Goal: Task Accomplishment & Management: Use online tool/utility

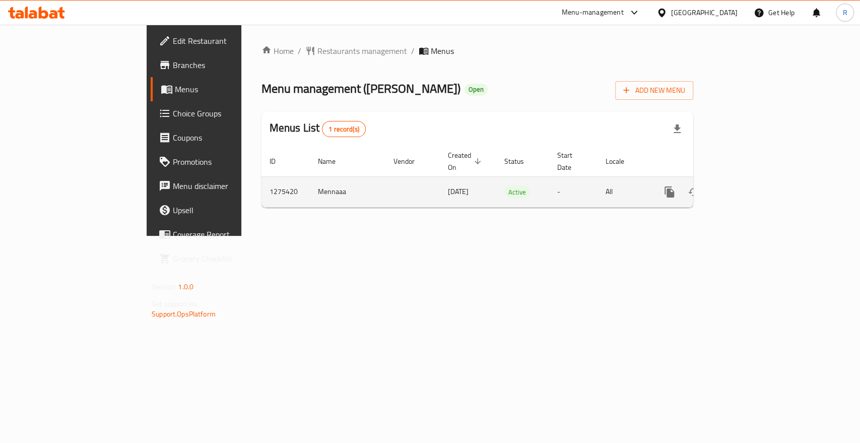
click at [748, 186] on icon "enhanced table" at bounding box center [742, 192] width 12 height 12
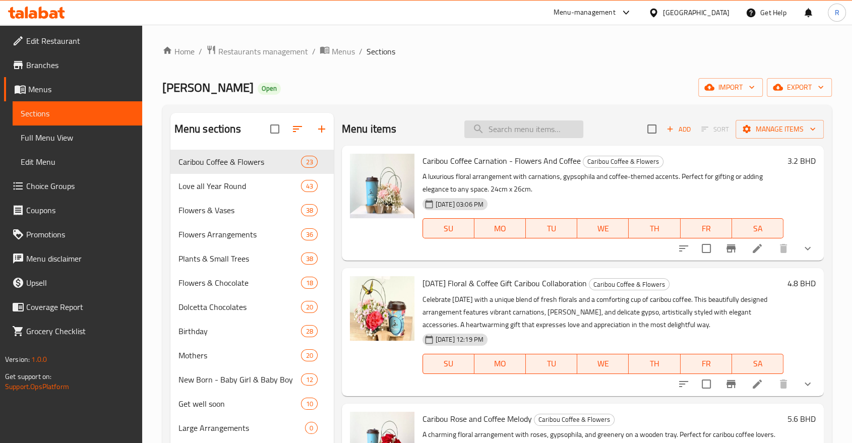
click at [535, 133] on input "search" at bounding box center [523, 129] width 119 height 18
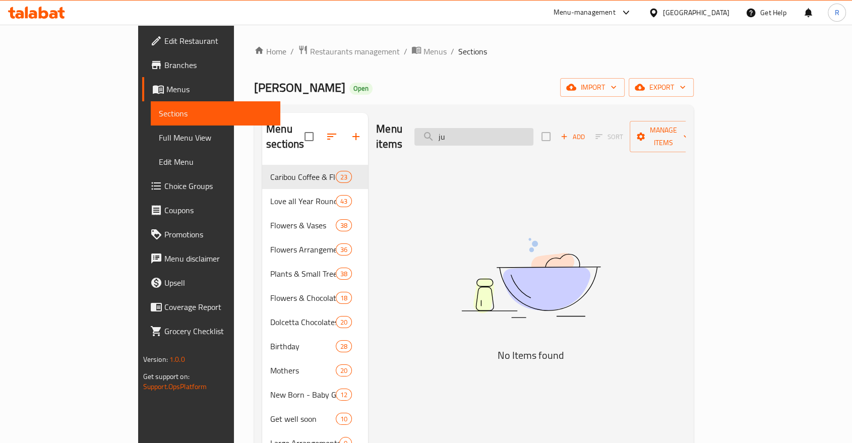
type input "j"
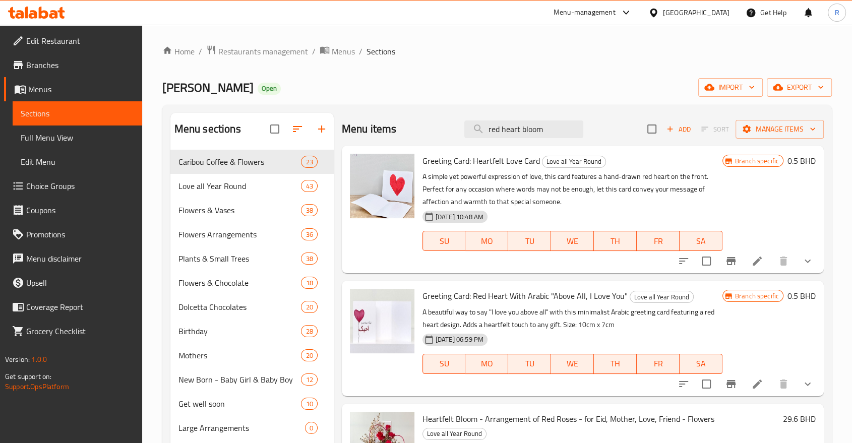
type input "red heart bloom"
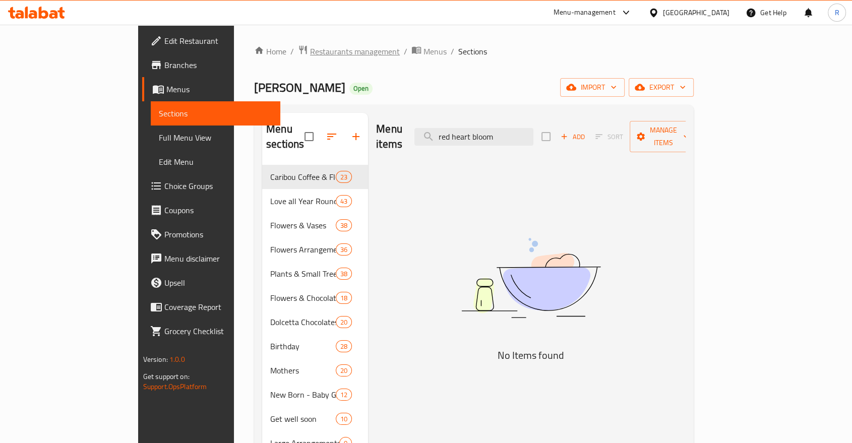
click at [310, 52] on span "Restaurants management" at bounding box center [355, 51] width 90 height 12
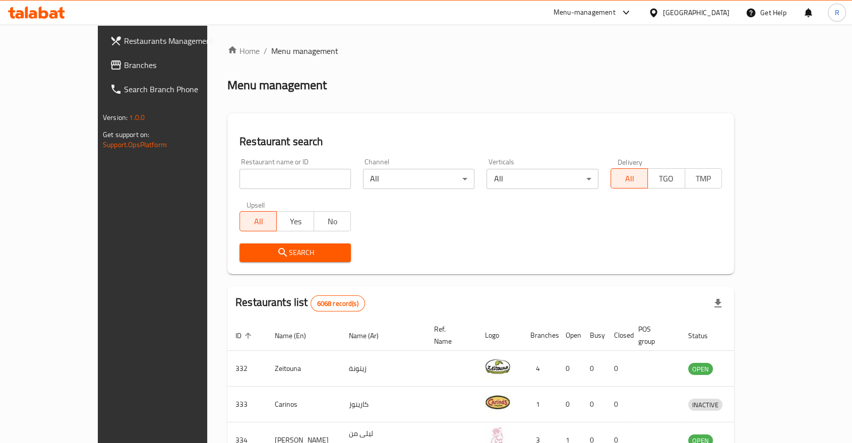
drag, startPoint x: 221, startPoint y: 178, endPoint x: 216, endPoint y: 176, distance: 5.7
click at [239, 176] on input "search" at bounding box center [294, 179] width 111 height 20
type input "heaven gar"
click button "Search" at bounding box center [294, 252] width 111 height 19
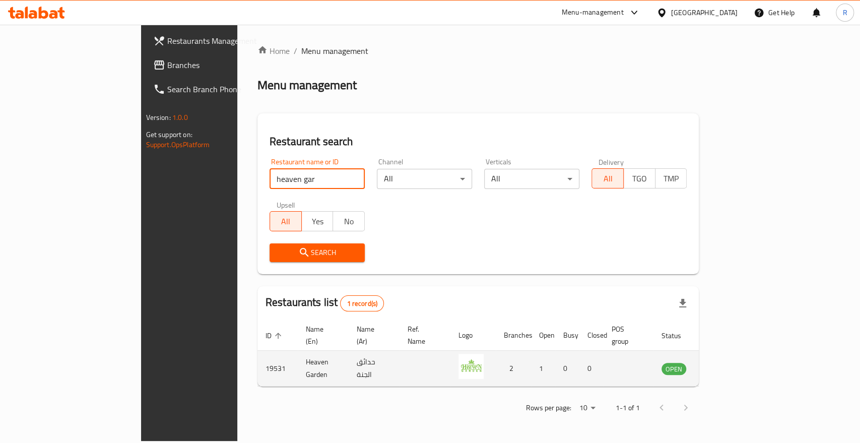
click at [733, 362] on link "enhanced table" at bounding box center [724, 368] width 19 height 12
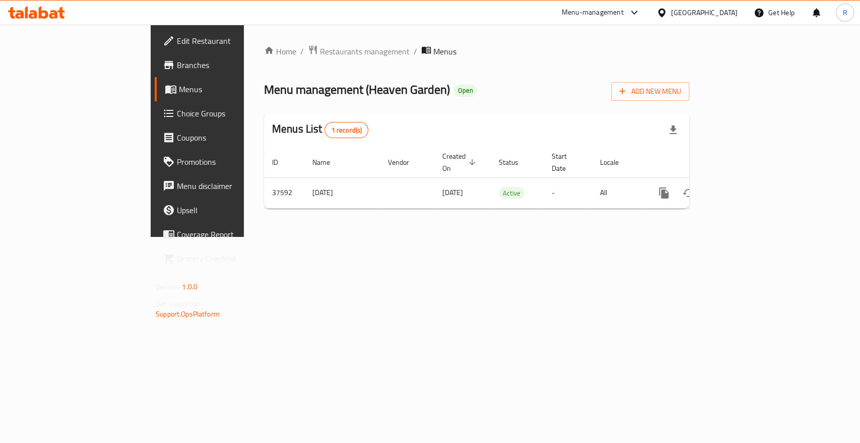
click at [179, 91] on span "Menus" at bounding box center [232, 89] width 107 height 12
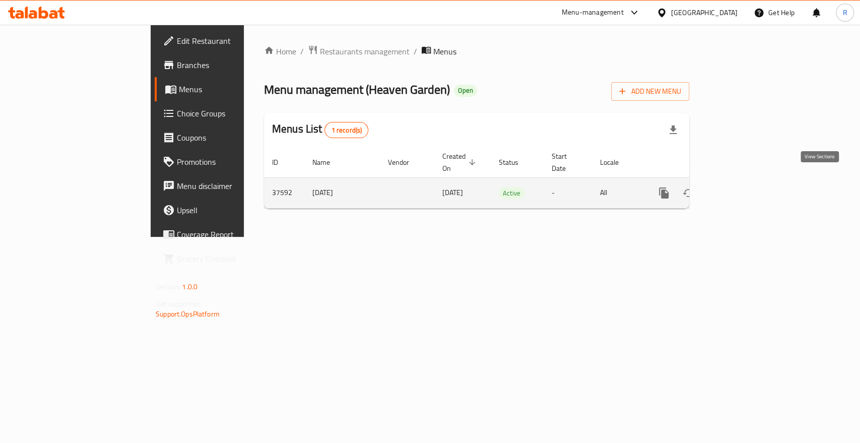
click at [749, 181] on link "enhanced table" at bounding box center [737, 193] width 24 height 24
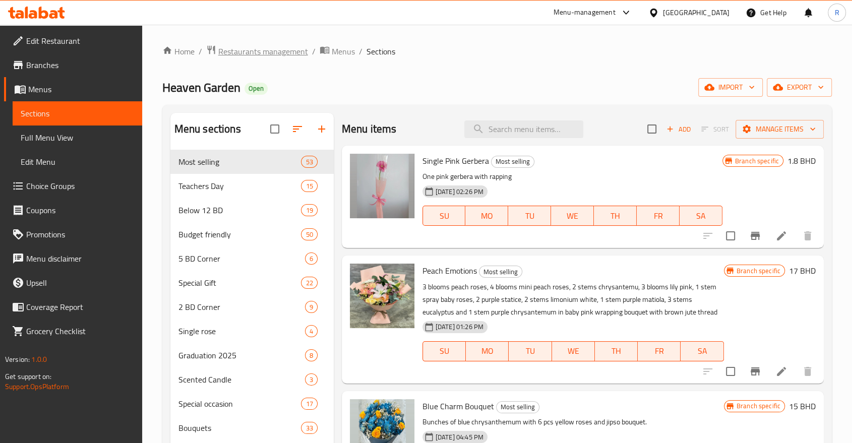
click at [293, 53] on span "Restaurants management" at bounding box center [263, 51] width 90 height 12
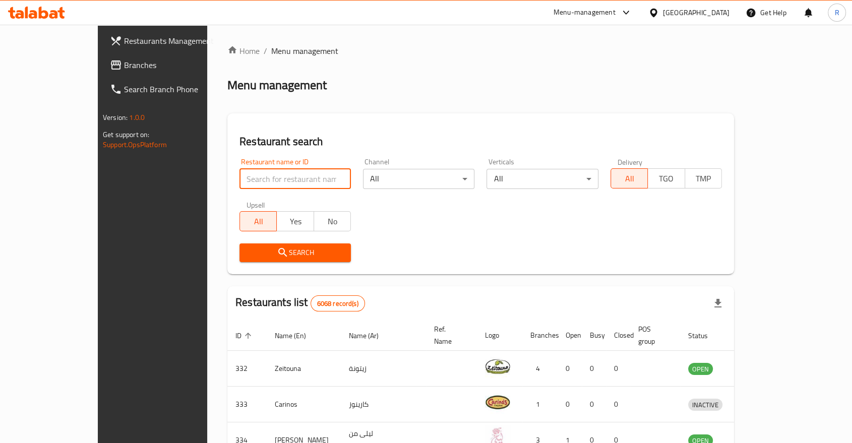
click at [256, 184] on input "search" at bounding box center [294, 179] width 111 height 20
type input "flower link"
click button "Search" at bounding box center [294, 252] width 111 height 19
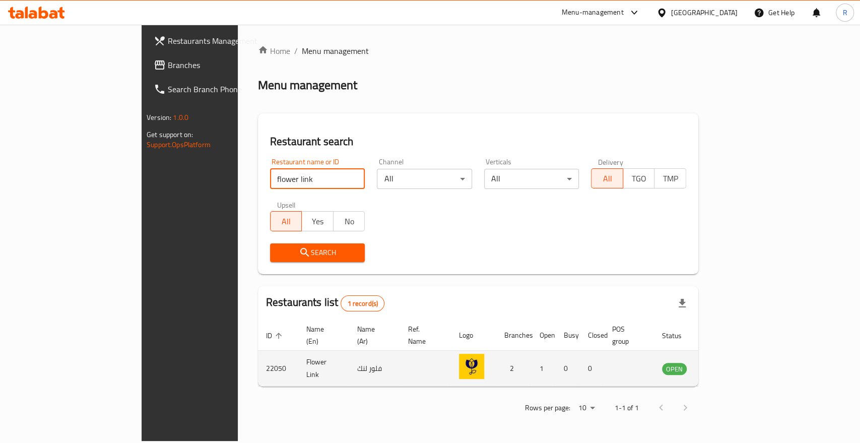
click at [727, 362] on icon "enhanced table" at bounding box center [721, 368] width 12 height 12
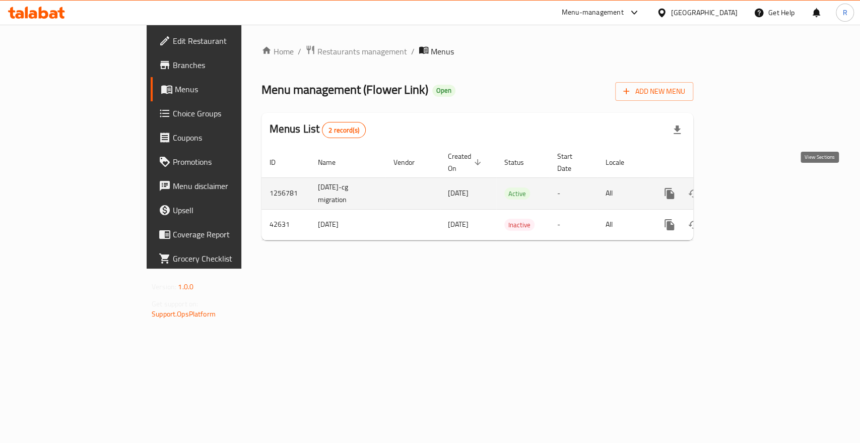
click at [748, 187] on icon "enhanced table" at bounding box center [742, 193] width 12 height 12
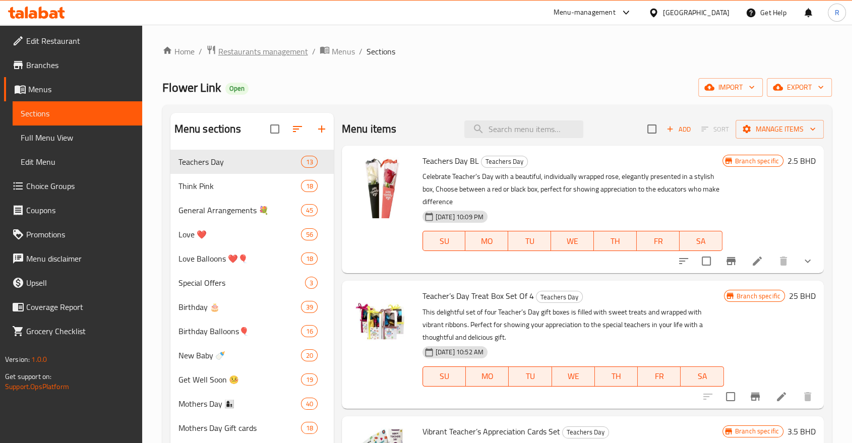
click at [280, 47] on span "Restaurants management" at bounding box center [263, 51] width 90 height 12
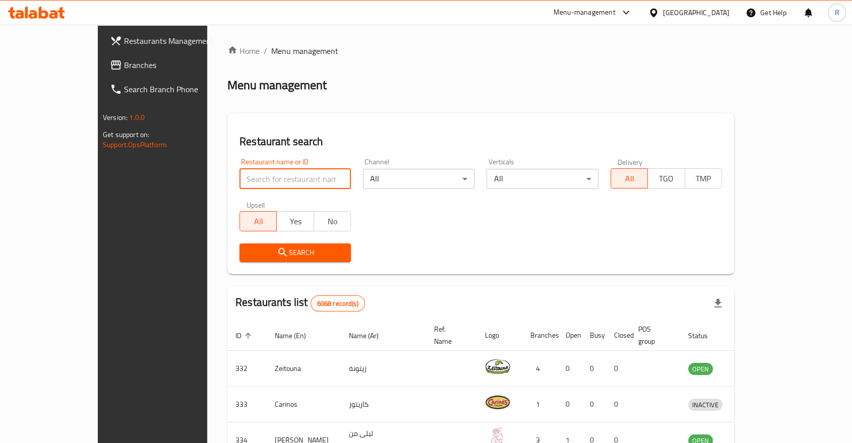
click at [263, 177] on input "search" at bounding box center [294, 179] width 111 height 20
type input "fleurist"
click button "Search" at bounding box center [294, 252] width 111 height 19
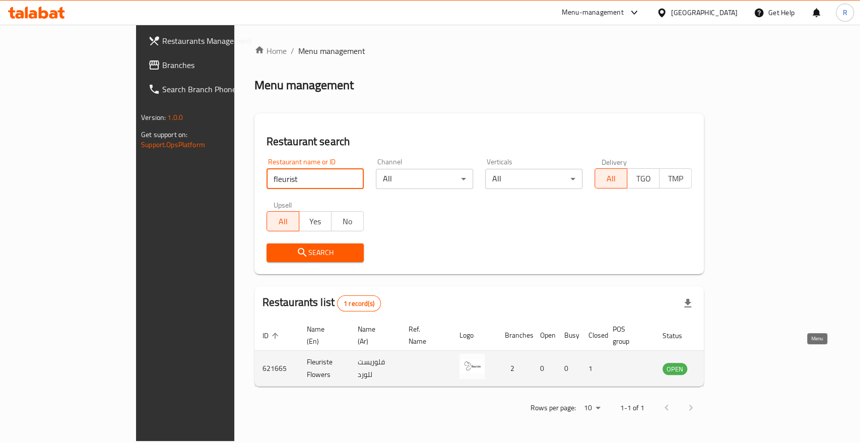
click at [728, 362] on icon "enhanced table" at bounding box center [722, 368] width 12 height 12
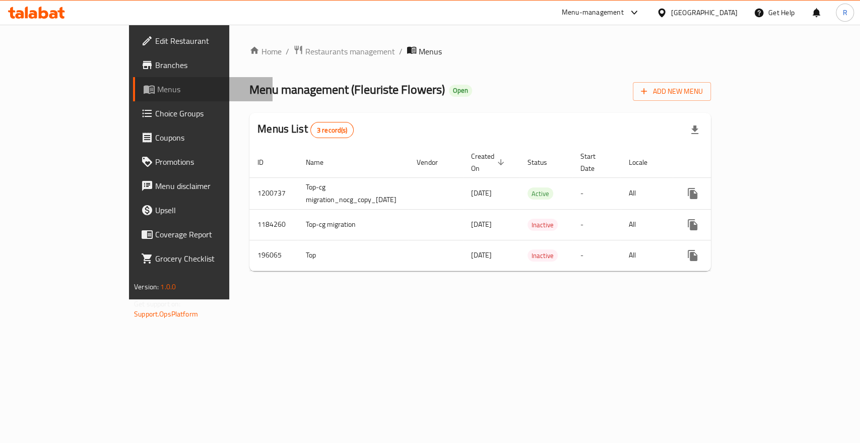
click at [143, 84] on span at bounding box center [150, 89] width 14 height 12
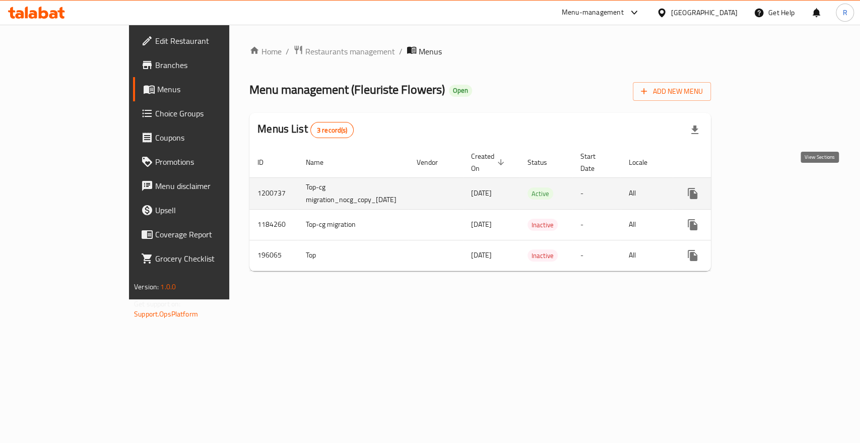
click at [772, 187] on icon "enhanced table" at bounding box center [765, 193] width 12 height 12
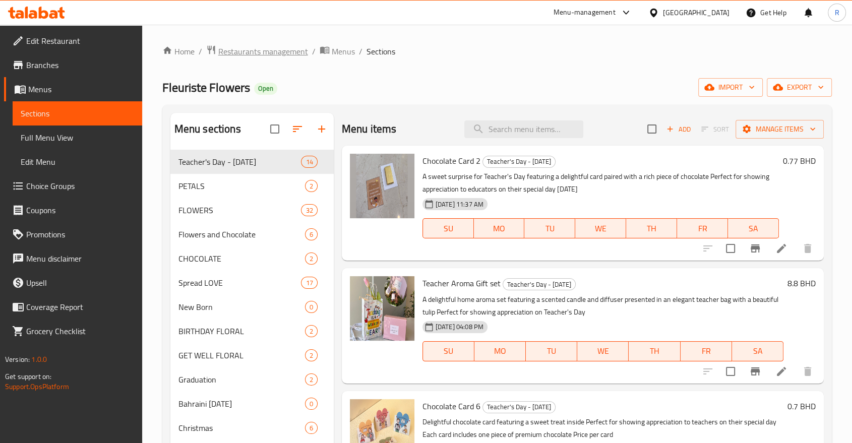
click at [270, 51] on span "Restaurants management" at bounding box center [263, 51] width 90 height 12
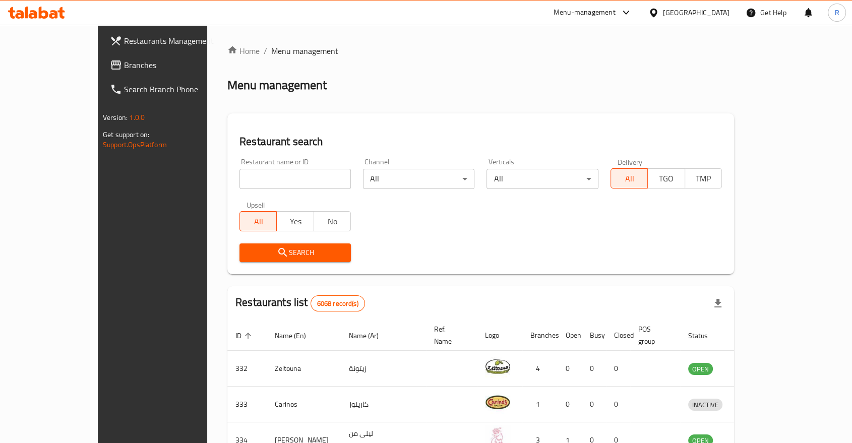
click at [247, 179] on input "search" at bounding box center [294, 179] width 111 height 20
type input "pari"
click button "Search" at bounding box center [294, 252] width 111 height 19
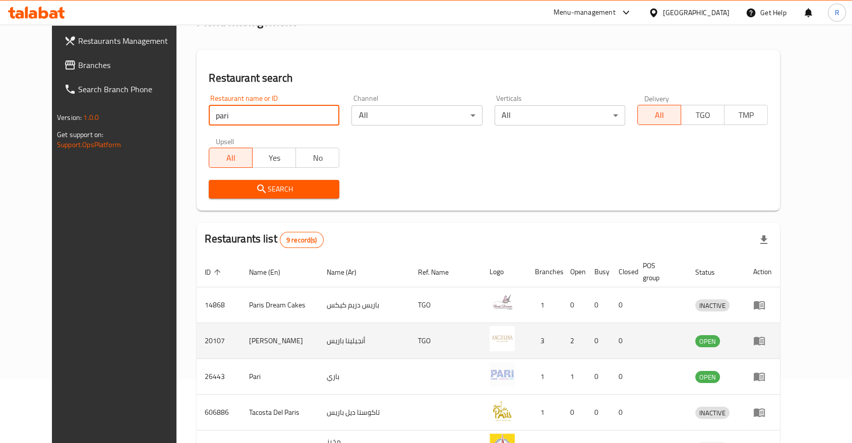
scroll to position [112, 0]
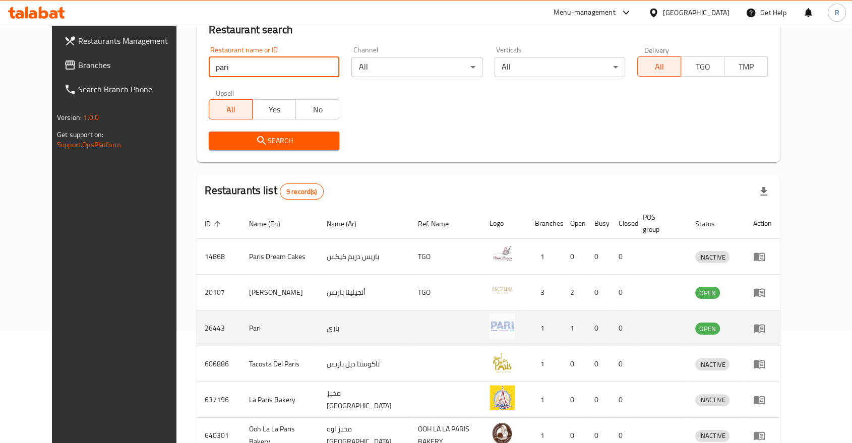
click at [780, 324] on td "enhanced table" at bounding box center [762, 328] width 35 height 36
click at [764, 326] on icon "enhanced table" at bounding box center [758, 329] width 11 height 9
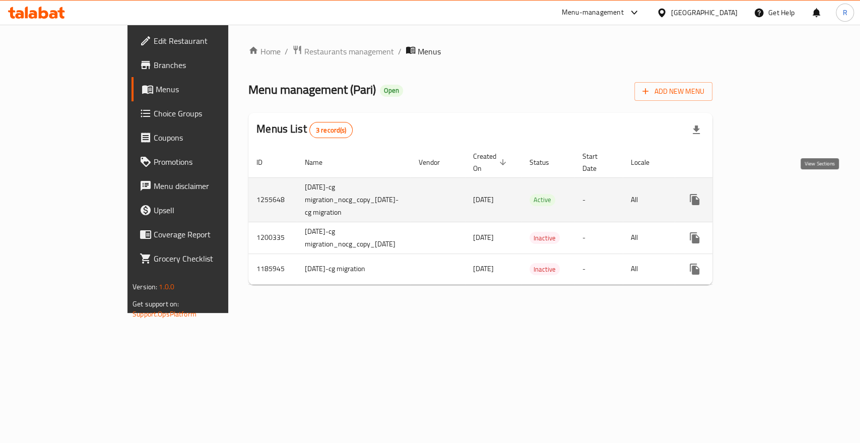
click at [774, 194] on icon "enhanced table" at bounding box center [767, 200] width 12 height 12
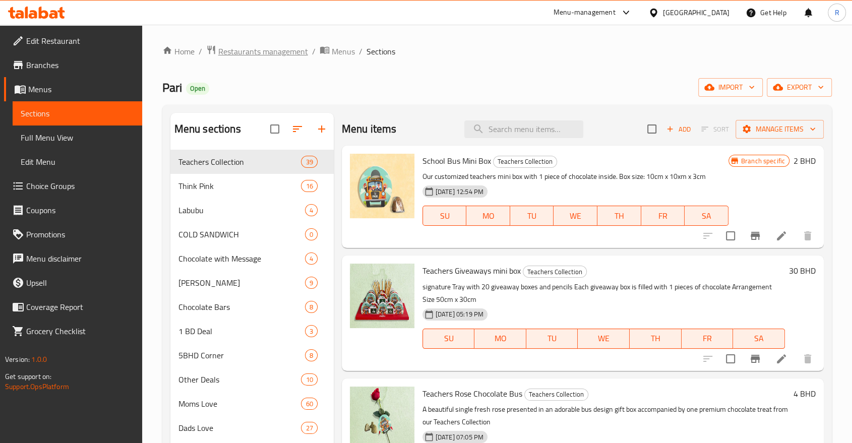
click at [278, 54] on span "Restaurants management" at bounding box center [263, 51] width 90 height 12
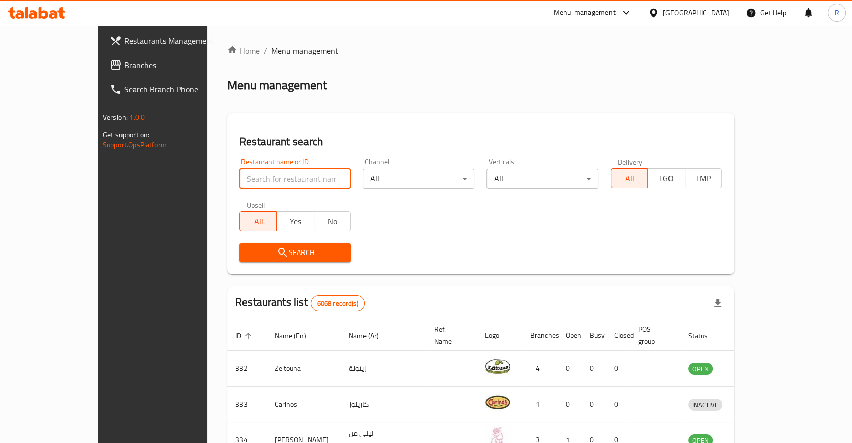
click at [262, 178] on input "search" at bounding box center [294, 179] width 111 height 20
type input "pateli"
click button "Search" at bounding box center [294, 252] width 111 height 19
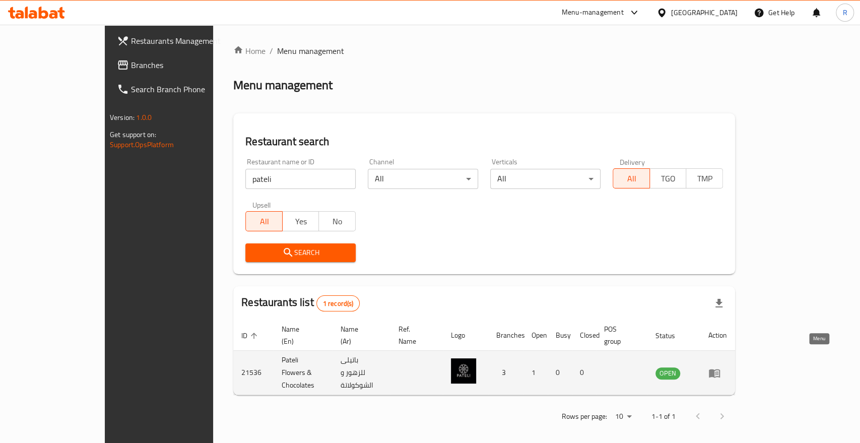
click at [727, 367] on link "enhanced table" at bounding box center [718, 373] width 19 height 12
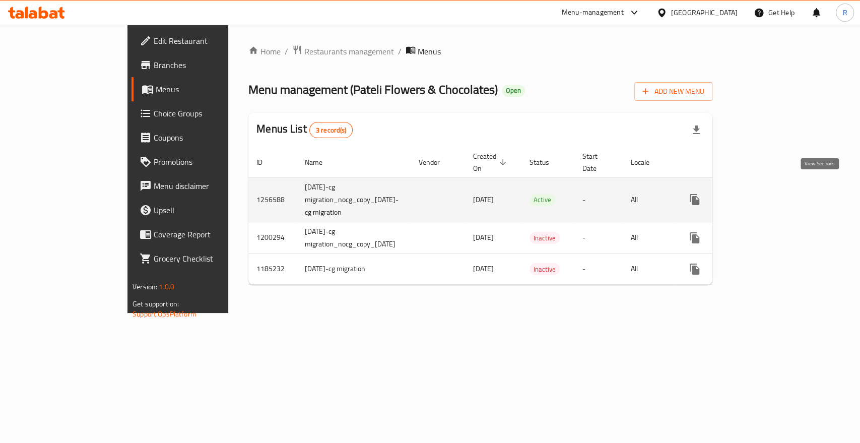
click at [780, 188] on link "enhanced table" at bounding box center [767, 199] width 24 height 24
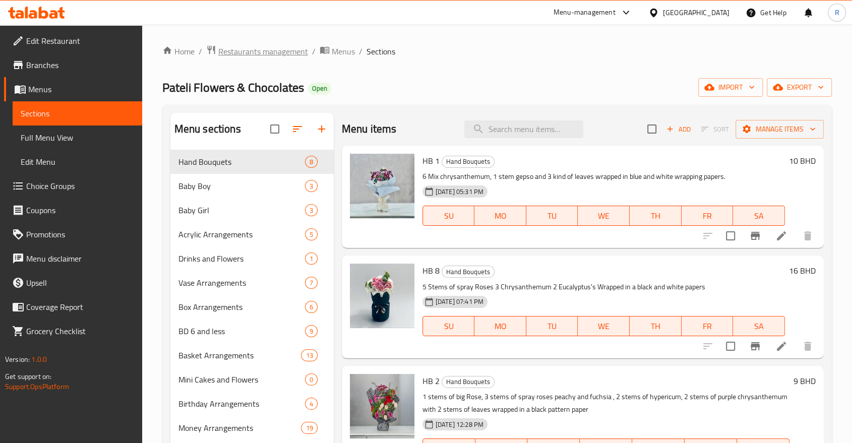
click at [268, 50] on span "Restaurants management" at bounding box center [263, 51] width 90 height 12
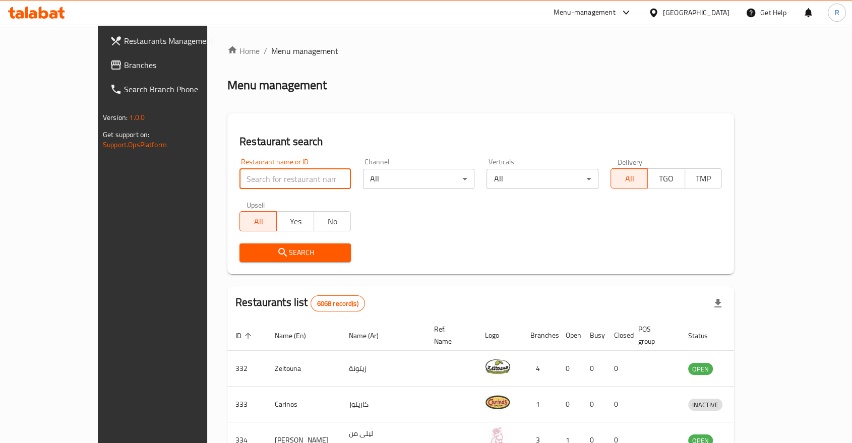
click at [284, 176] on input "search" at bounding box center [294, 179] width 111 height 20
type input "spring"
click button "Search" at bounding box center [294, 252] width 111 height 19
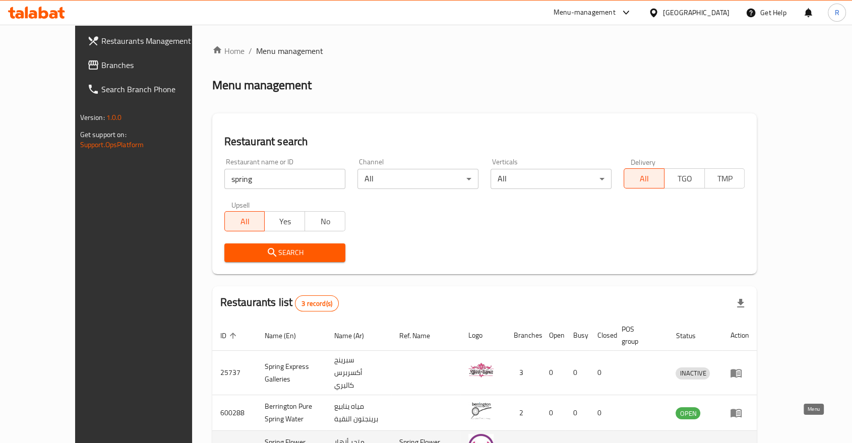
click at [741, 442] on icon "enhanced table" at bounding box center [735, 449] width 11 height 9
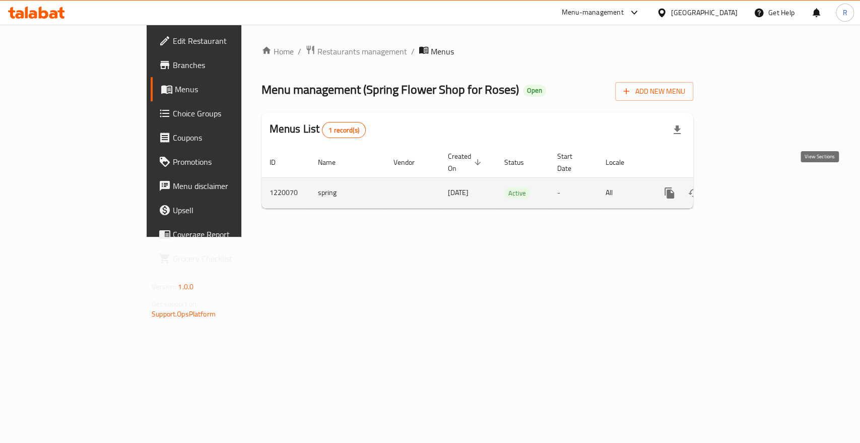
click at [754, 186] on link "enhanced table" at bounding box center [742, 193] width 24 height 24
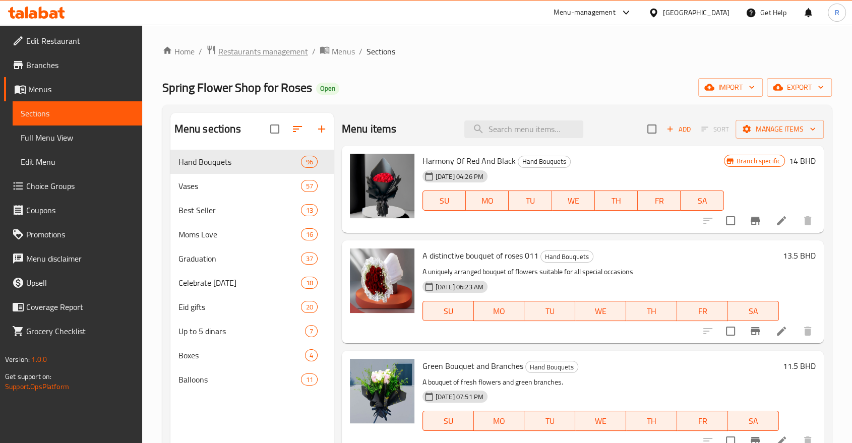
click at [270, 50] on span "Restaurants management" at bounding box center [263, 51] width 90 height 12
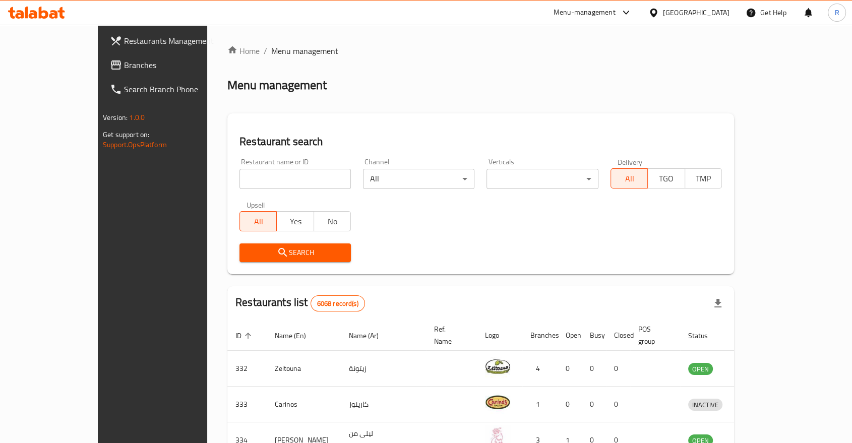
click at [285, 180] on input "search" at bounding box center [294, 179] width 111 height 20
type input "zoola"
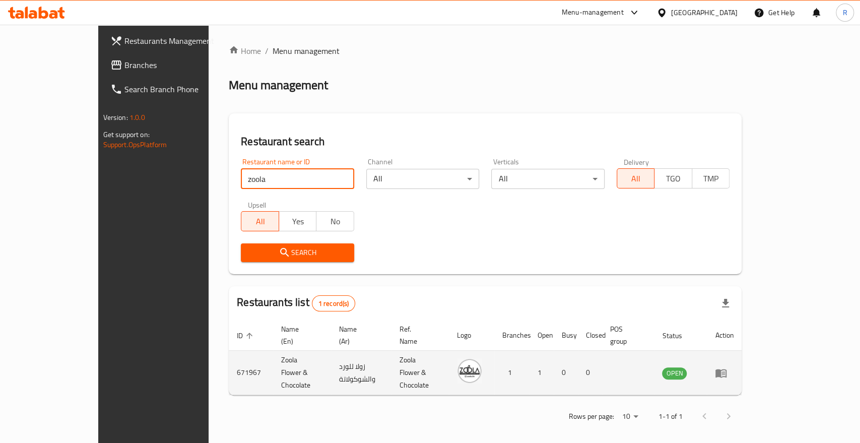
click at [734, 367] on link "enhanced table" at bounding box center [724, 373] width 19 height 12
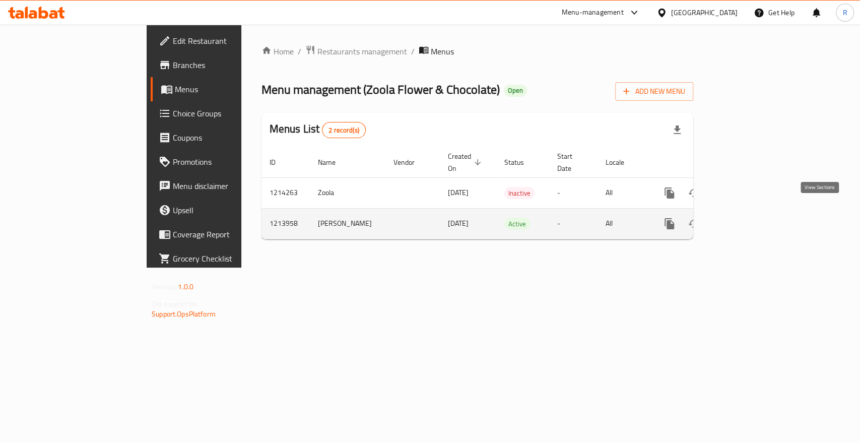
click at [748, 218] on icon "enhanced table" at bounding box center [742, 224] width 12 height 12
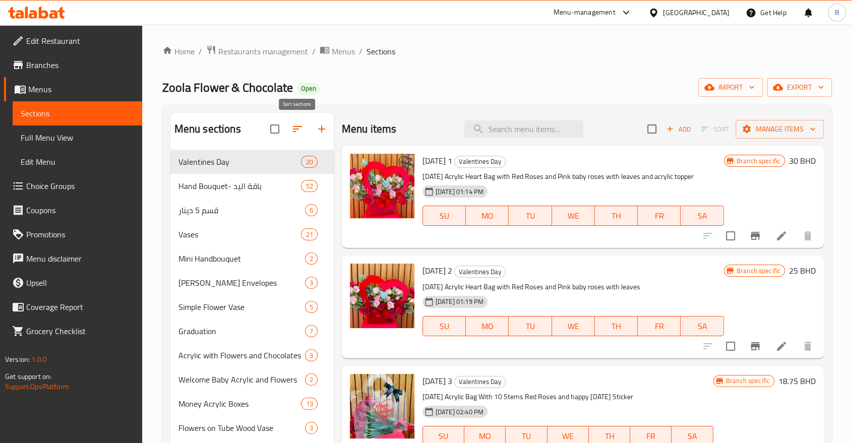
click at [296, 130] on icon "button" at bounding box center [297, 129] width 12 height 12
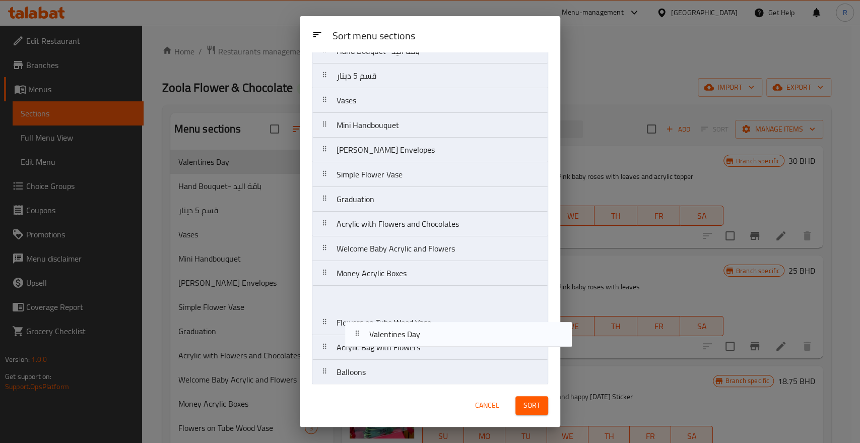
scroll to position [47, 0]
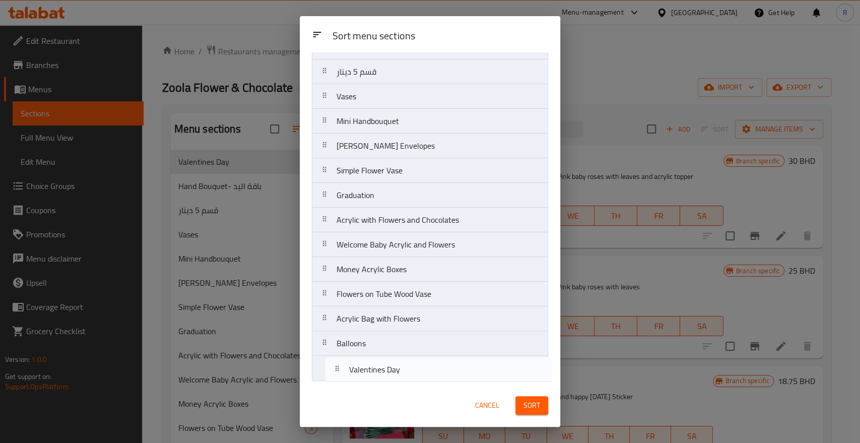
drag, startPoint x: 362, startPoint y: 92, endPoint x: 375, endPoint y: 370, distance: 279.0
click at [375, 370] on nav "Valentines Day Hand Bouquet- باقة اليد قسم 5 دينار Vases Mini Handbouquet Eid M…" at bounding box center [430, 207] width 236 height 347
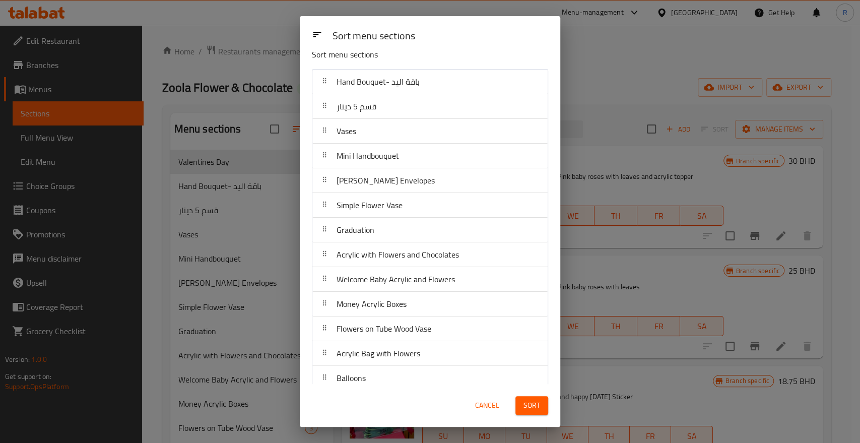
scroll to position [0, 0]
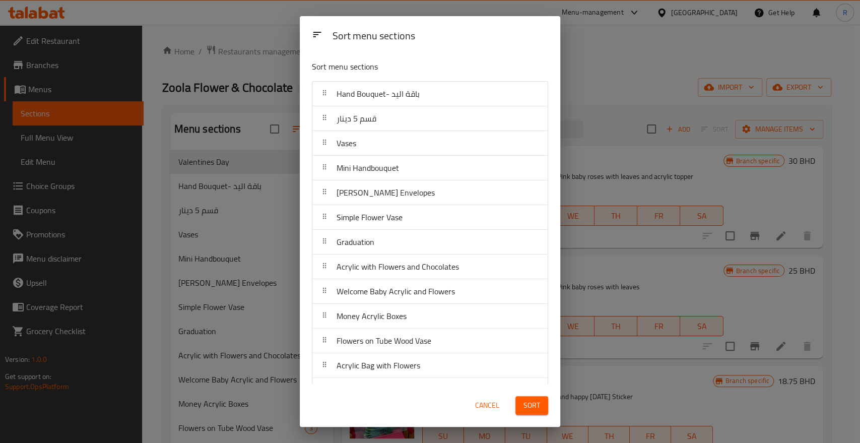
click at [525, 410] on span "Sort" at bounding box center [532, 405] width 17 height 13
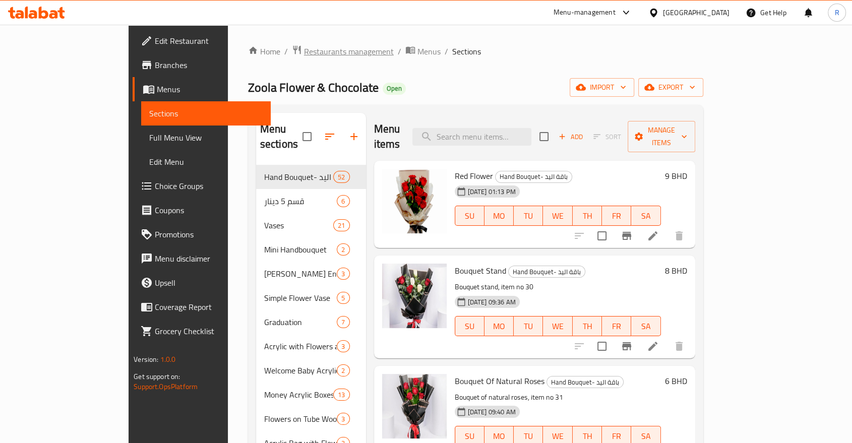
click at [304, 48] on span "Restaurants management" at bounding box center [349, 51] width 90 height 12
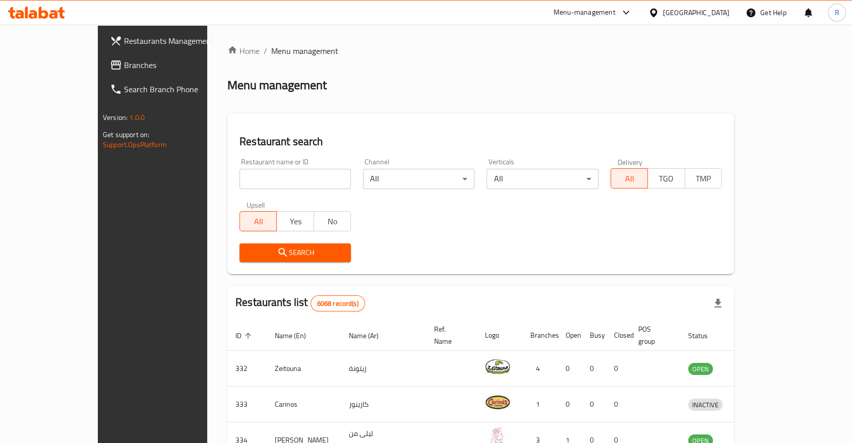
click at [290, 175] on input "search" at bounding box center [294, 179] width 111 height 20
type input "ivy"
click button "Search" at bounding box center [294, 252] width 111 height 19
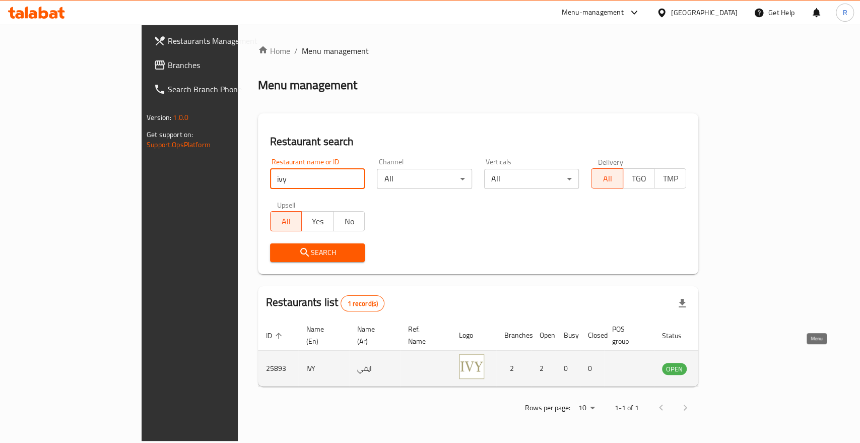
click at [734, 362] on link "enhanced table" at bounding box center [724, 368] width 19 height 12
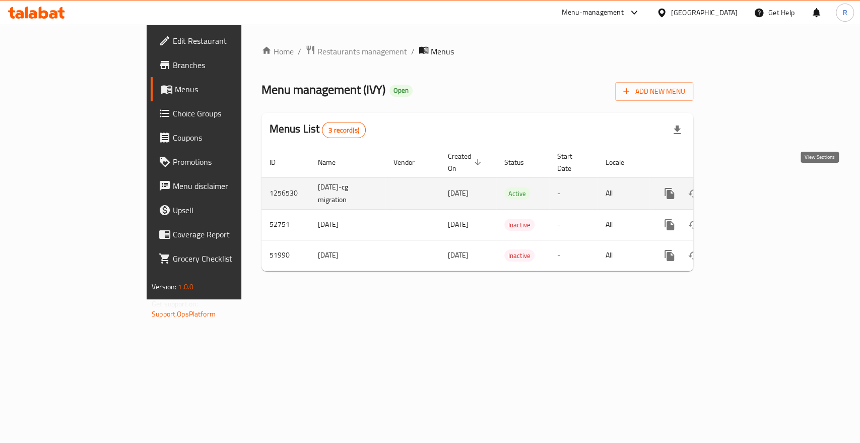
click at [754, 183] on link "enhanced table" at bounding box center [742, 193] width 24 height 24
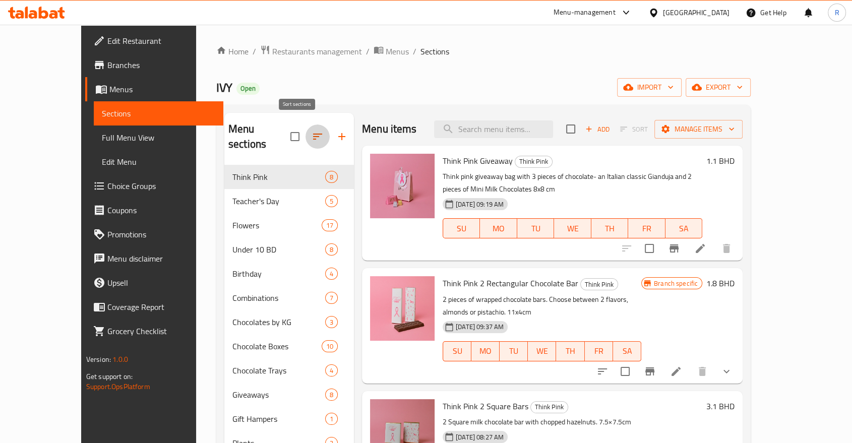
click at [311, 132] on icon "button" at bounding box center [317, 137] width 12 height 12
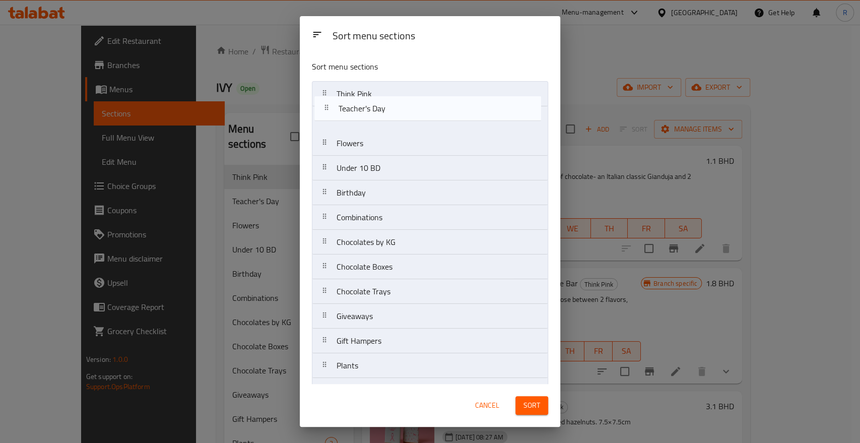
drag, startPoint x: 359, startPoint y: 123, endPoint x: 364, endPoint y: 102, distance: 21.8
click at [364, 102] on nav "Think Pink Teacher's Day Flowers Under 10 BD Birthday Combinations Chocolates b…" at bounding box center [430, 266] width 236 height 371
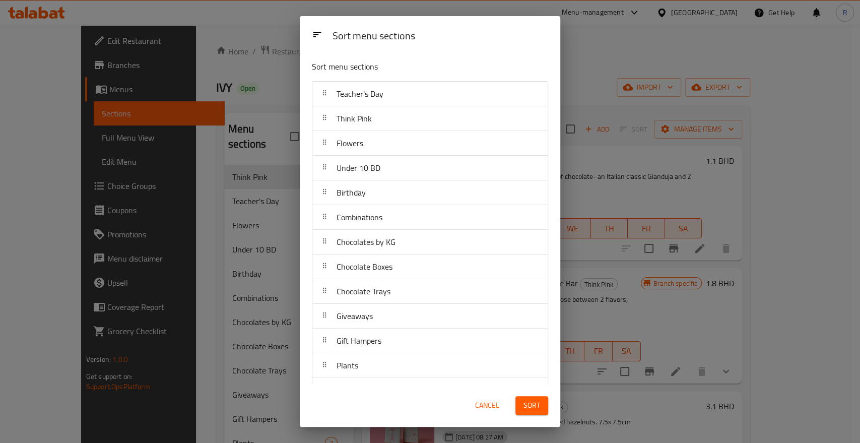
click at [538, 402] on span "Sort" at bounding box center [532, 405] width 17 height 13
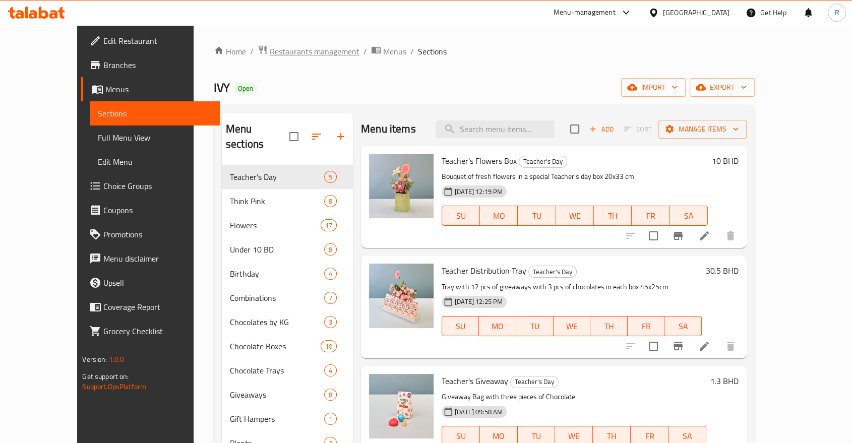
click at [270, 51] on span "Restaurants management" at bounding box center [315, 51] width 90 height 12
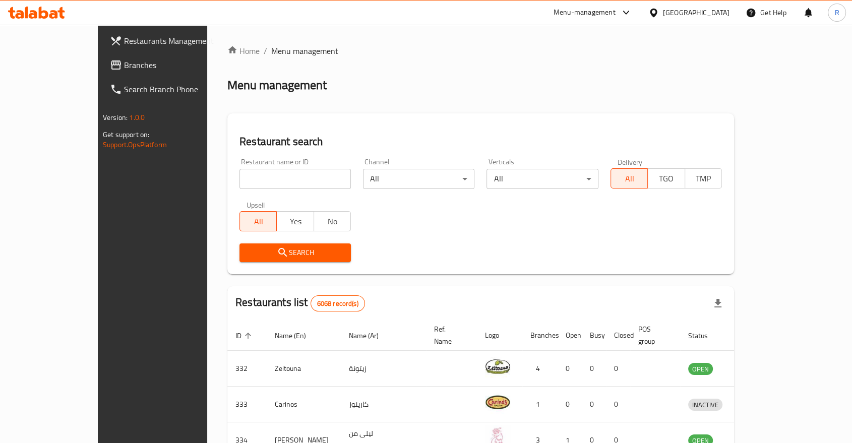
click at [263, 179] on input "search" at bounding box center [294, 179] width 111 height 20
type input "bt chocolate"
click button "Search" at bounding box center [294, 252] width 111 height 19
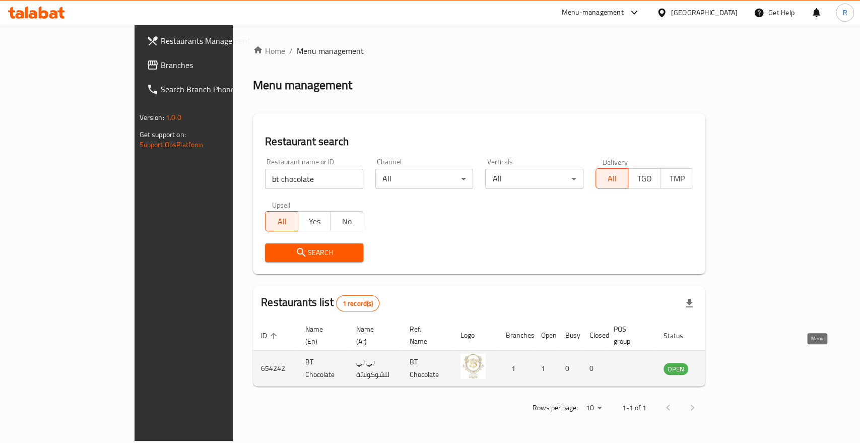
click at [728, 365] on icon "enhanced table" at bounding box center [722, 369] width 11 height 9
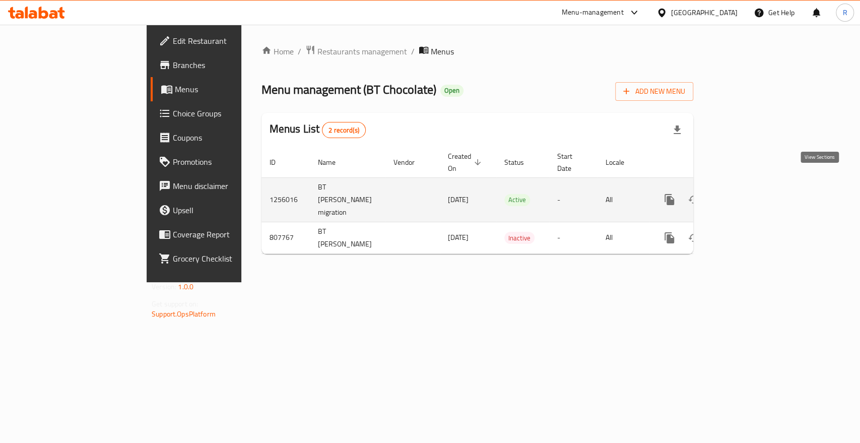
click at [747, 195] on icon "enhanced table" at bounding box center [742, 199] width 9 height 9
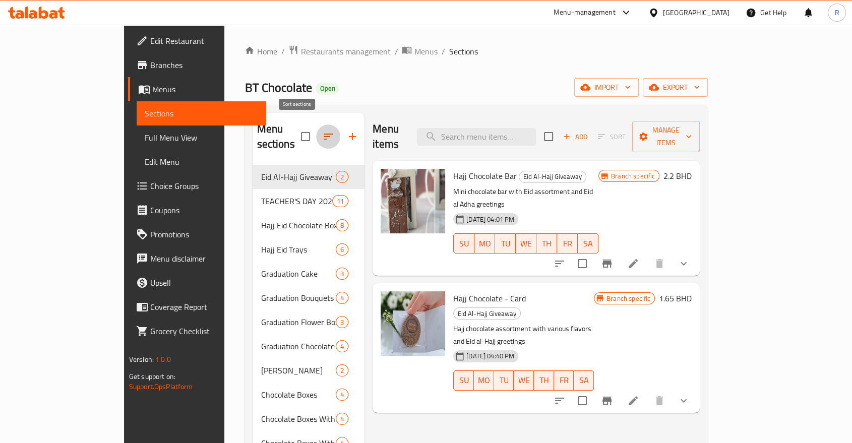
click at [322, 131] on icon "button" at bounding box center [328, 137] width 12 height 12
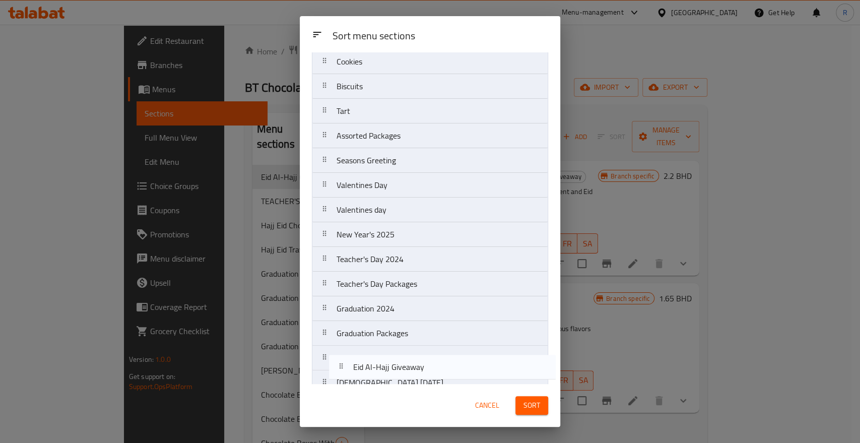
drag, startPoint x: 389, startPoint y: 96, endPoint x: 406, endPoint y: 372, distance: 277.2
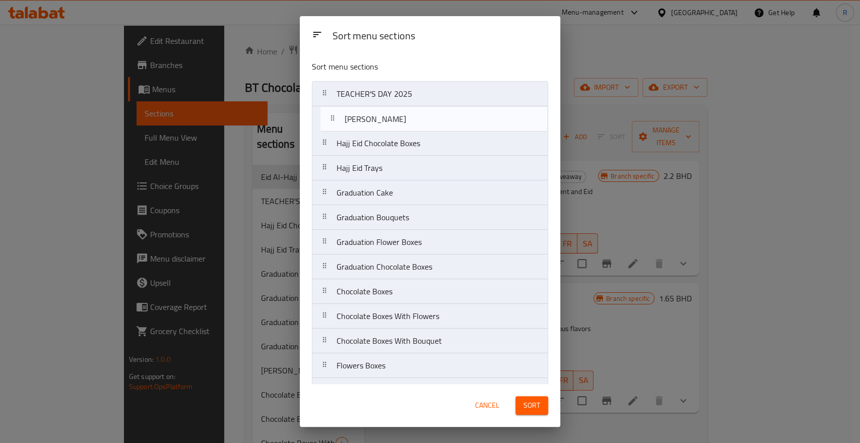
drag, startPoint x: 393, startPoint y: 271, endPoint x: 401, endPoint y: 118, distance: 152.9
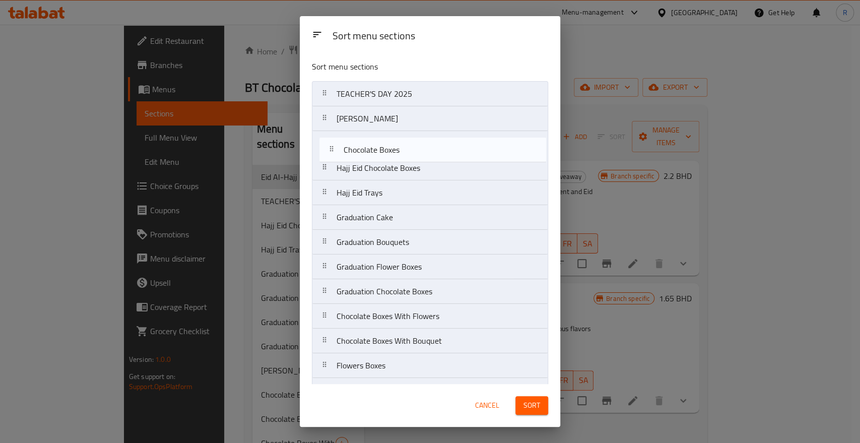
drag, startPoint x: 382, startPoint y: 296, endPoint x: 391, endPoint y: 146, distance: 150.4
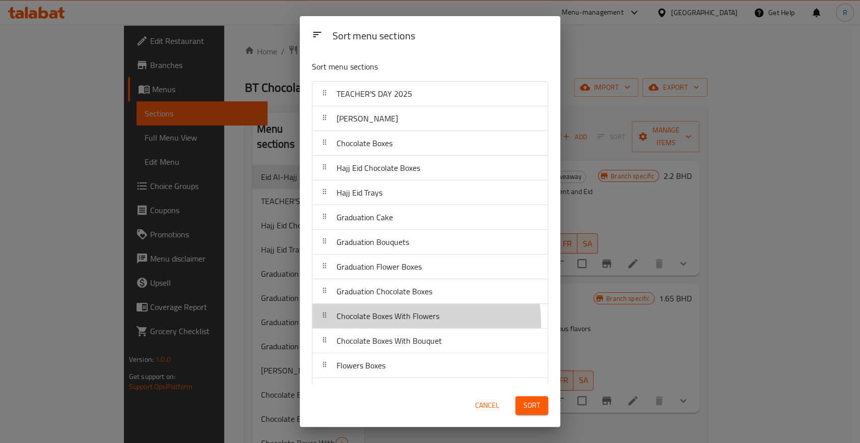
scroll to position [2, 0]
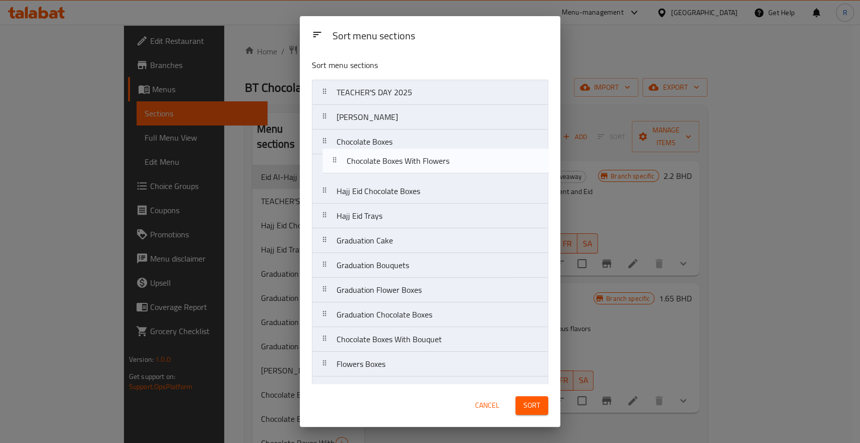
drag, startPoint x: 383, startPoint y: 324, endPoint x: 390, endPoint y: 172, distance: 151.8
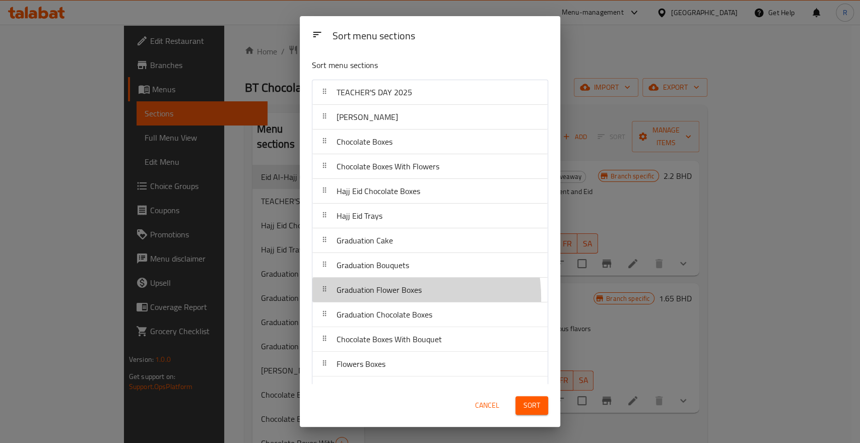
click at [381, 297] on div "Graduation Flower Boxes" at bounding box center [379, 290] width 93 height 24
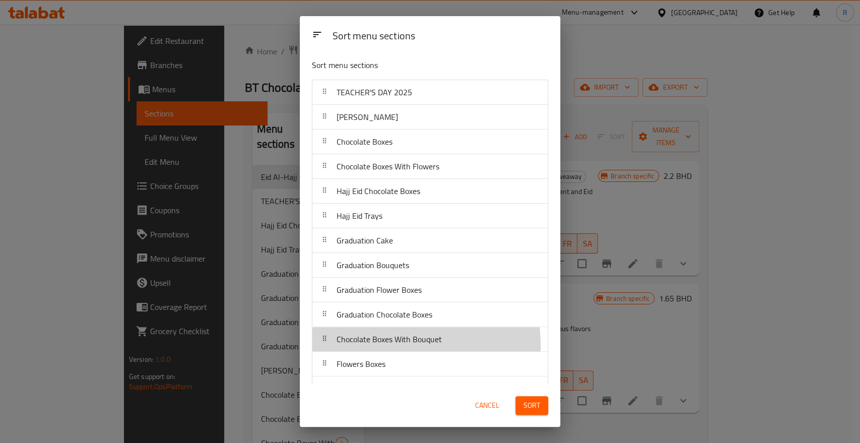
scroll to position [3, 0]
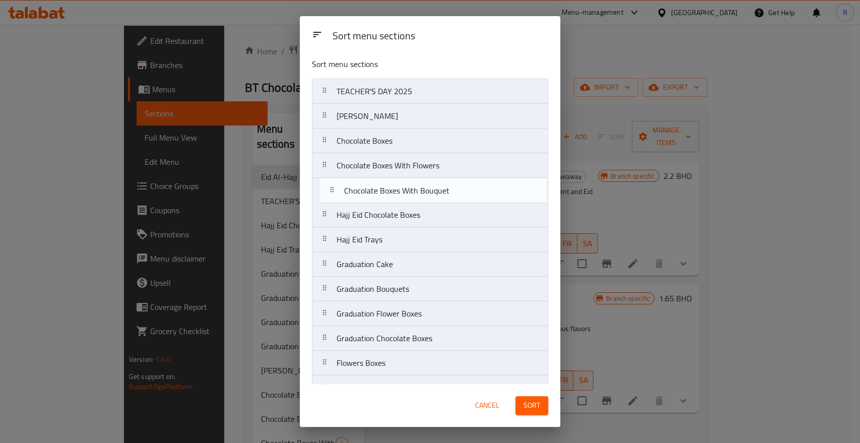
drag, startPoint x: 381, startPoint y: 345, endPoint x: 389, endPoint y: 194, distance: 150.9
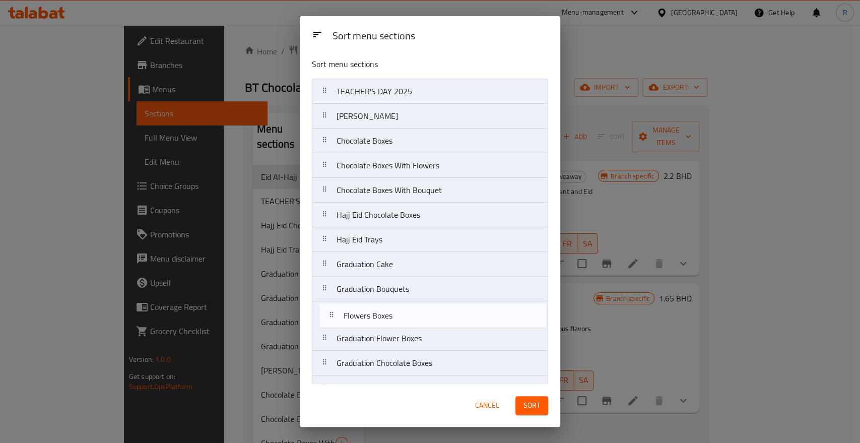
scroll to position [6, 0]
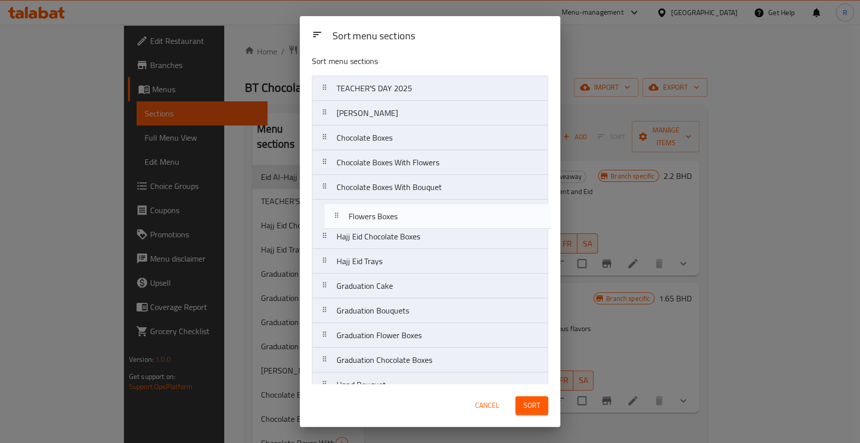
drag, startPoint x: 387, startPoint y: 367, endPoint x: 400, endPoint y: 215, distance: 152.2
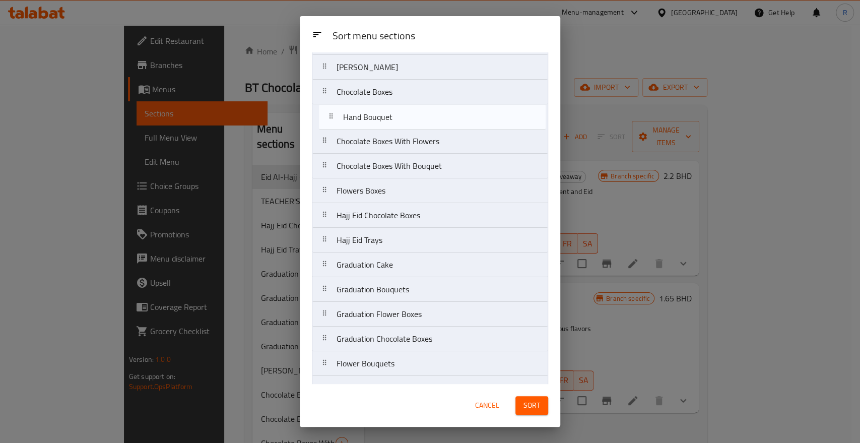
drag, startPoint x: 403, startPoint y: 326, endPoint x: 409, endPoint y: 111, distance: 214.3
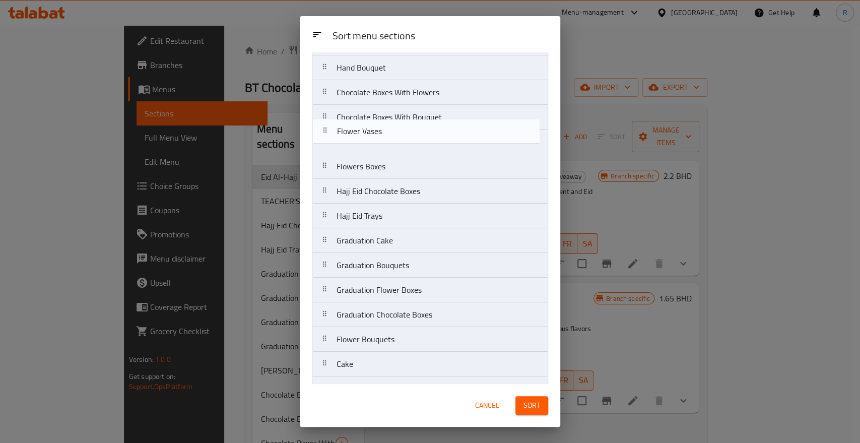
scroll to position [100, 0]
drag, startPoint x: 387, startPoint y: 218, endPoint x: 399, endPoint y: 130, distance: 88.4
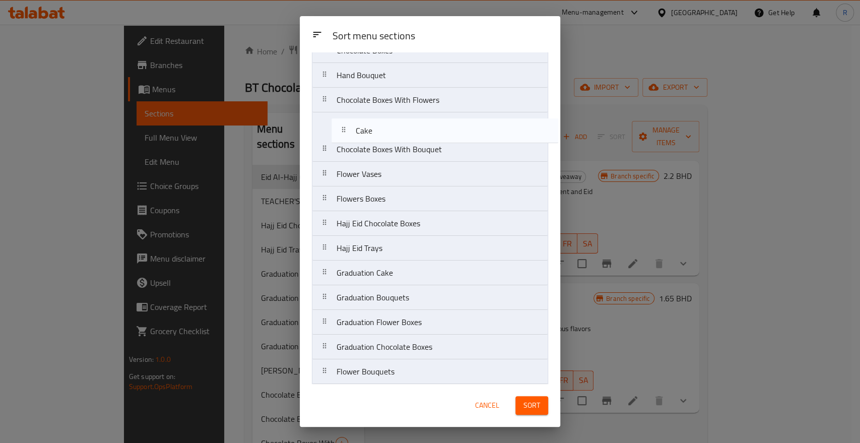
scroll to position [93, 0]
drag, startPoint x: 358, startPoint y: 370, endPoint x: 369, endPoint y: 148, distance: 222.5
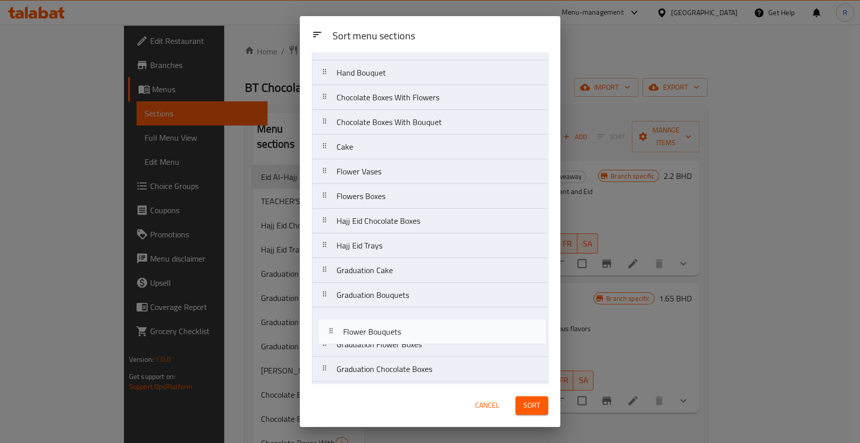
scroll to position [95, 0]
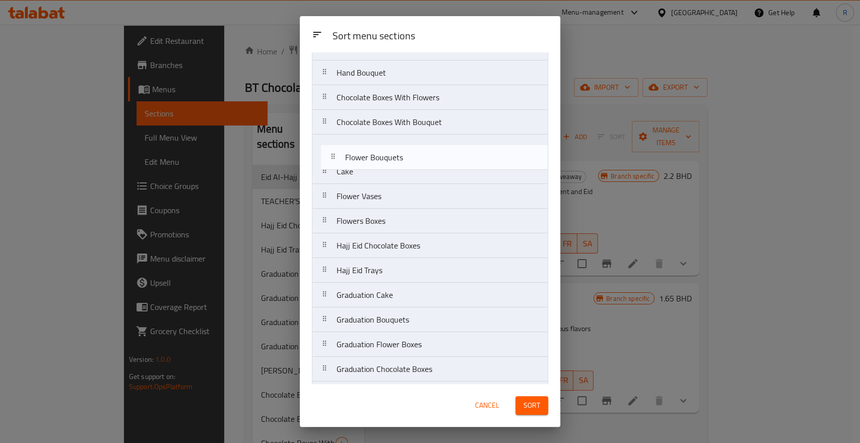
drag, startPoint x: 395, startPoint y: 378, endPoint x: 402, endPoint y: 152, distance: 226.4
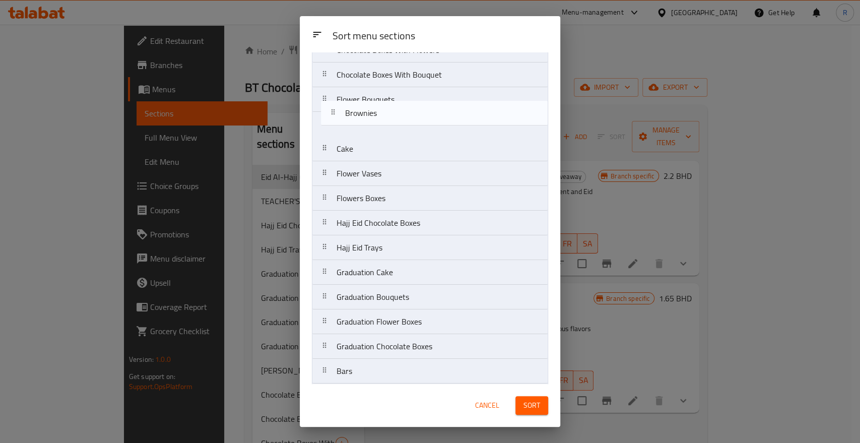
scroll to position [136, 0]
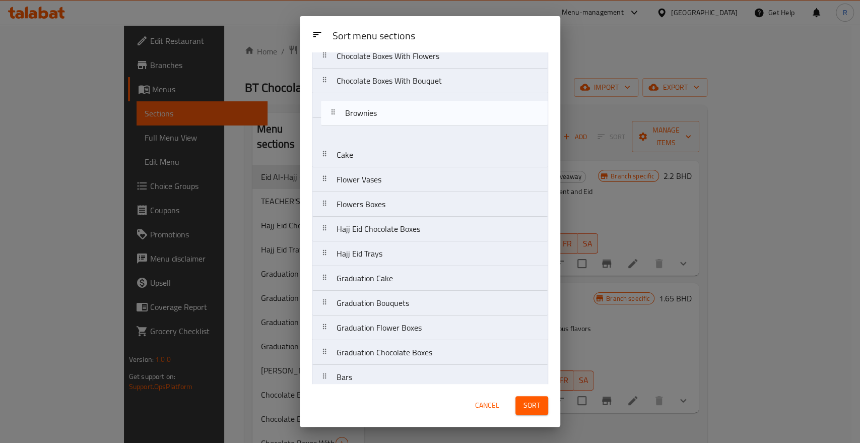
drag, startPoint x: 400, startPoint y: 339, endPoint x: 411, endPoint y: 107, distance: 232.6
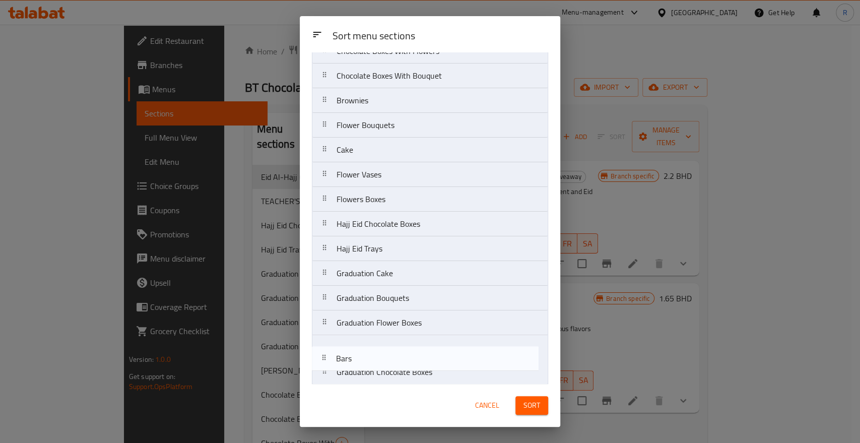
scroll to position [142, 0]
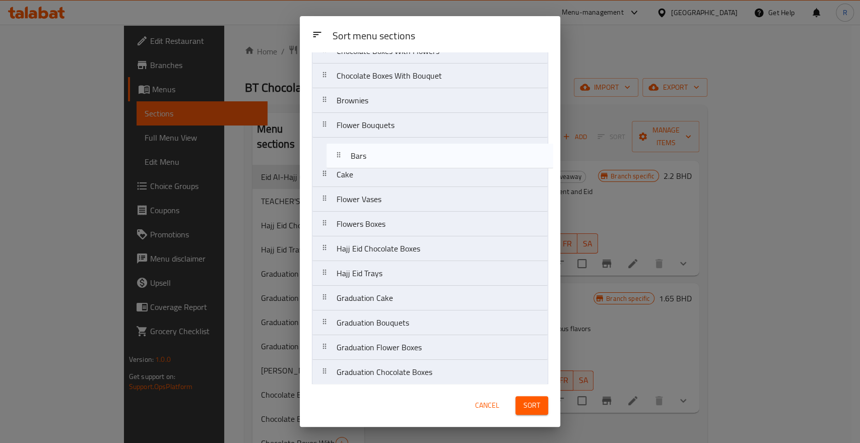
drag, startPoint x: 381, startPoint y: 382, endPoint x: 395, endPoint y: 156, distance: 226.2
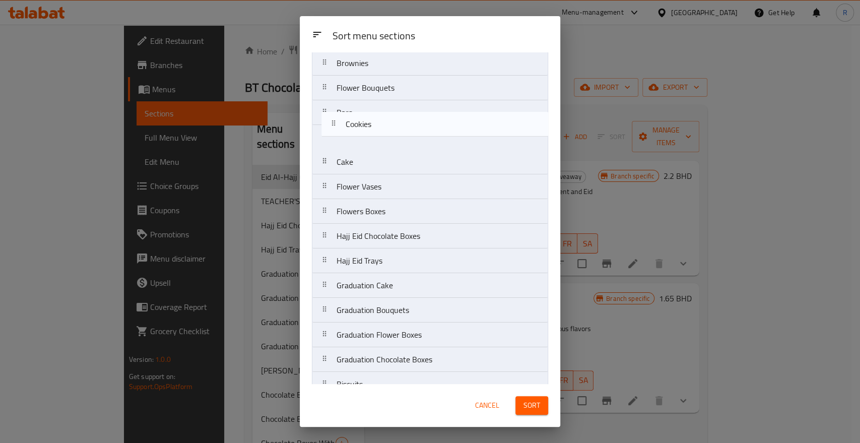
scroll to position [173, 0]
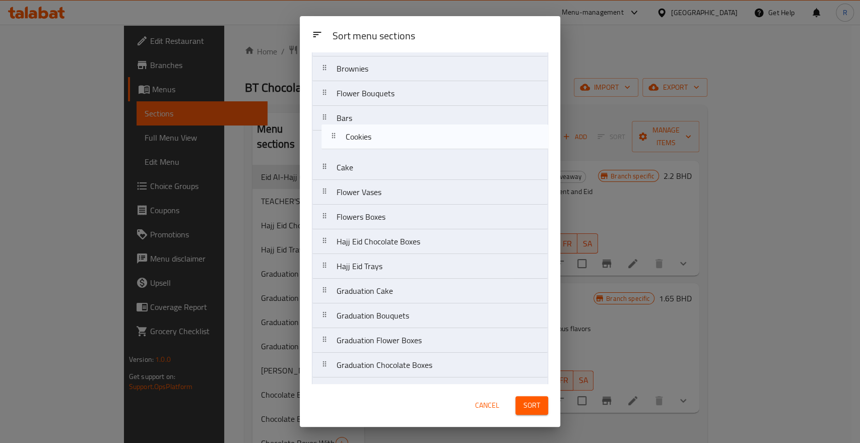
drag, startPoint x: 390, startPoint y: 289, endPoint x: 399, endPoint y: 139, distance: 149.9
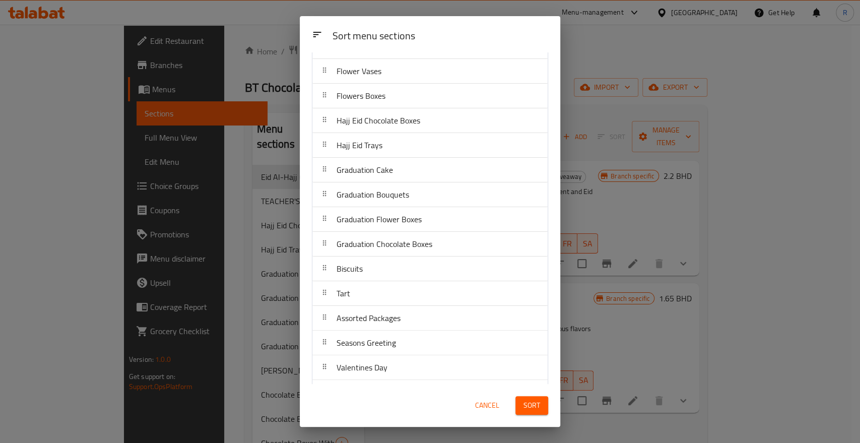
scroll to position [341, 0]
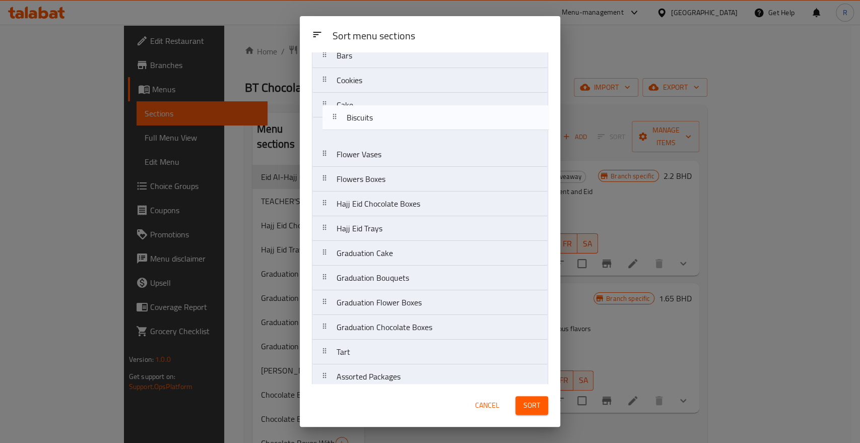
drag, startPoint x: 362, startPoint y: 223, endPoint x: 374, endPoint y: 113, distance: 110.0
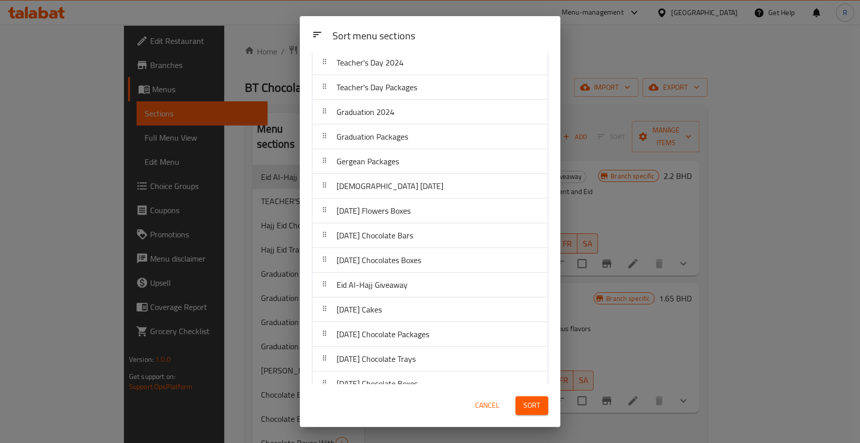
scroll to position [681, 0]
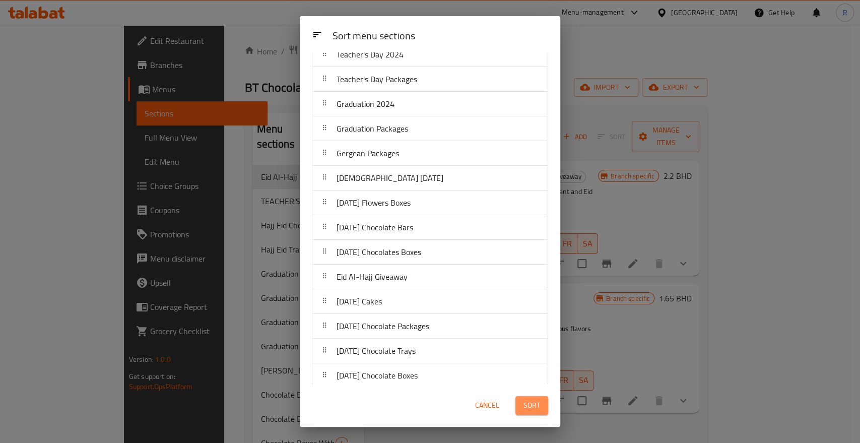
click at [532, 411] on span "Sort" at bounding box center [532, 405] width 17 height 13
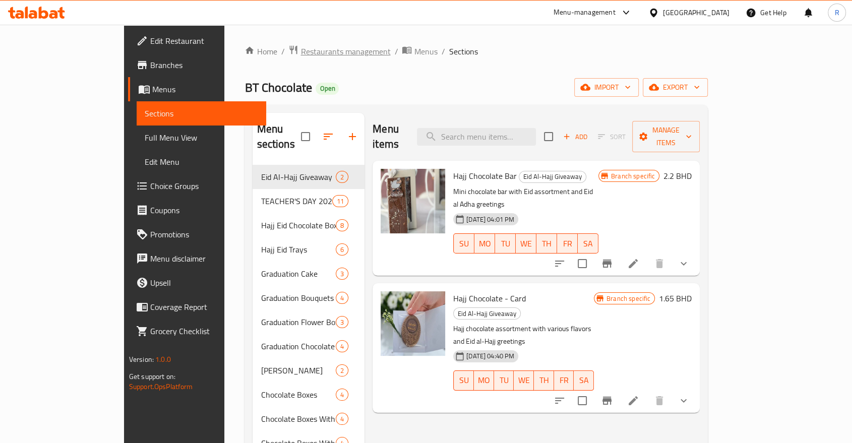
click at [300, 51] on span "Restaurants management" at bounding box center [345, 51] width 90 height 12
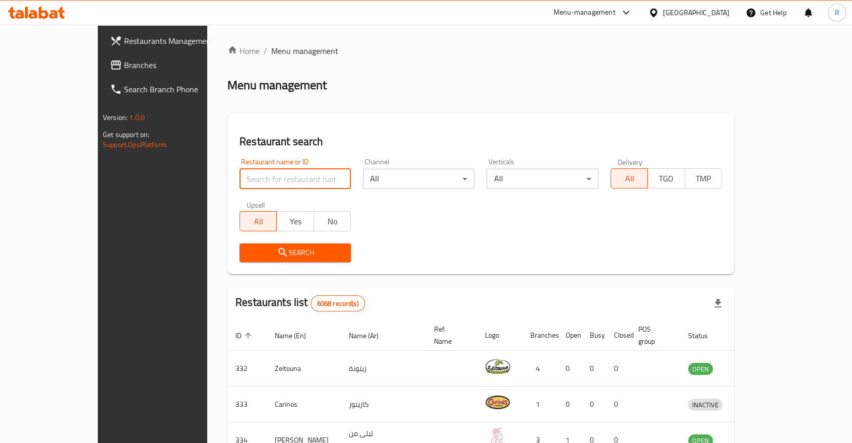
click at [241, 174] on input "search" at bounding box center [294, 179] width 111 height 20
type input "fiance"
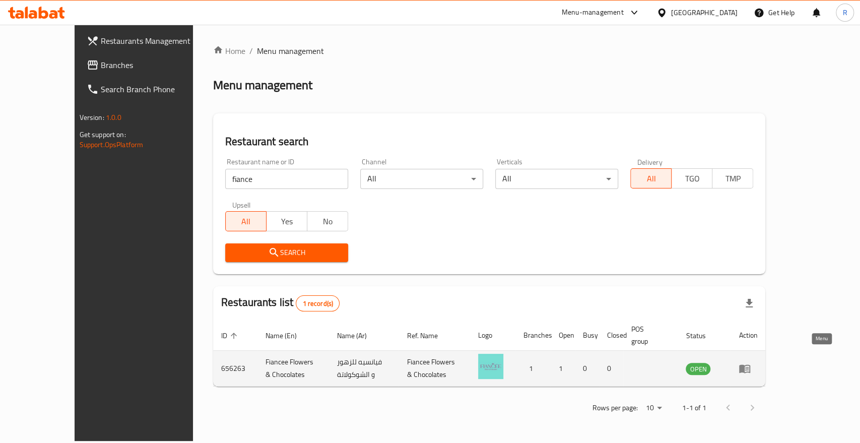
click at [750, 365] on icon "enhanced table" at bounding box center [744, 369] width 11 height 9
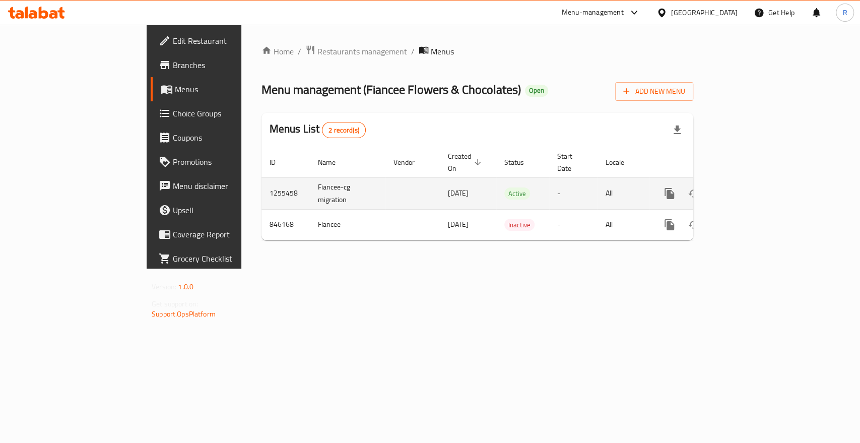
click at [748, 187] on icon "enhanced table" at bounding box center [742, 193] width 12 height 12
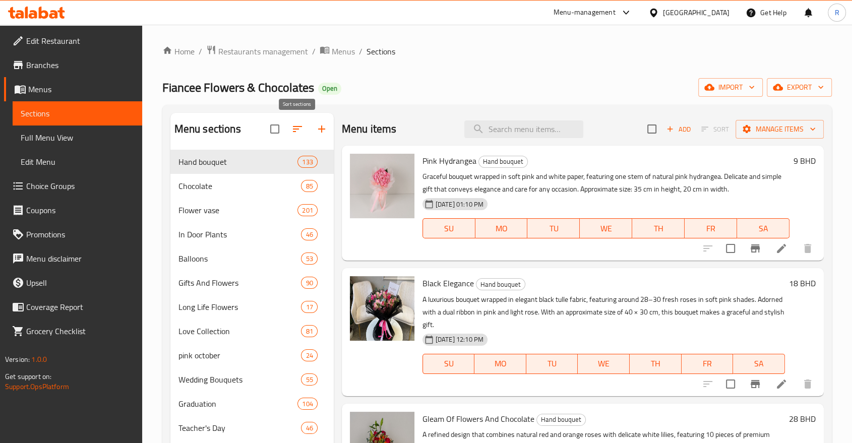
click at [295, 127] on icon "button" at bounding box center [297, 129] width 12 height 12
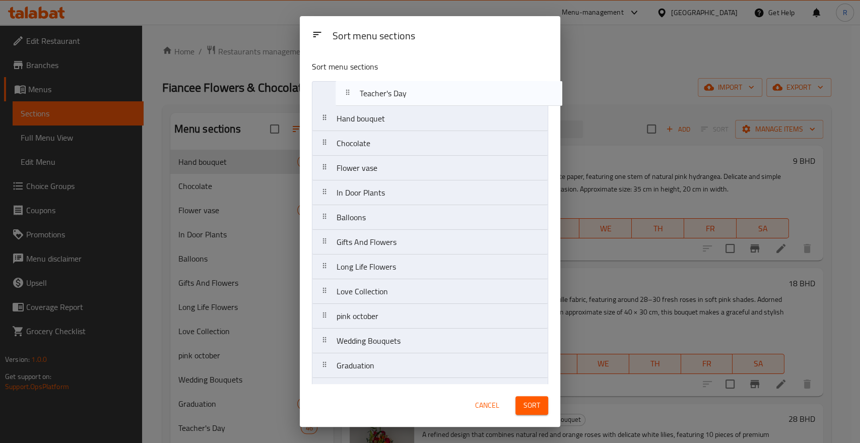
drag, startPoint x: 369, startPoint y: 364, endPoint x: 390, endPoint y: 90, distance: 274.9
click at [390, 90] on nav "Hand bouquet Chocolate Flower vase In Door Plants Balloons Gifts And Flowers Lo…" at bounding box center [430, 353] width 236 height 544
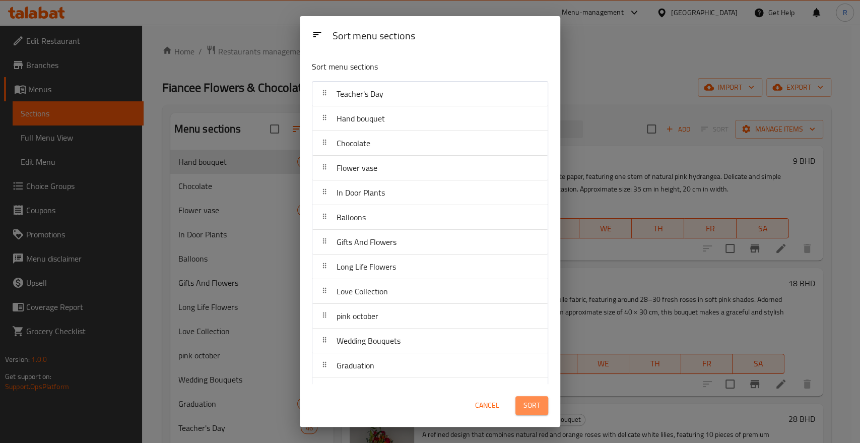
drag, startPoint x: 532, startPoint y: 402, endPoint x: 537, endPoint y: 403, distance: 5.6
click at [533, 402] on span "Sort" at bounding box center [532, 405] width 17 height 13
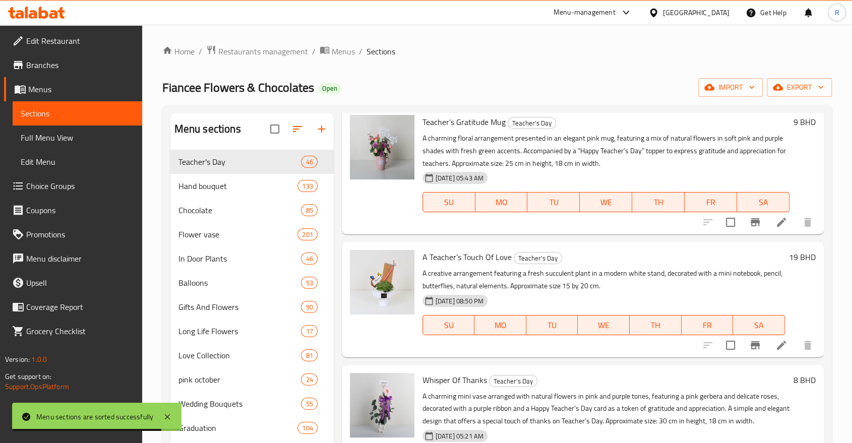
scroll to position [784, 0]
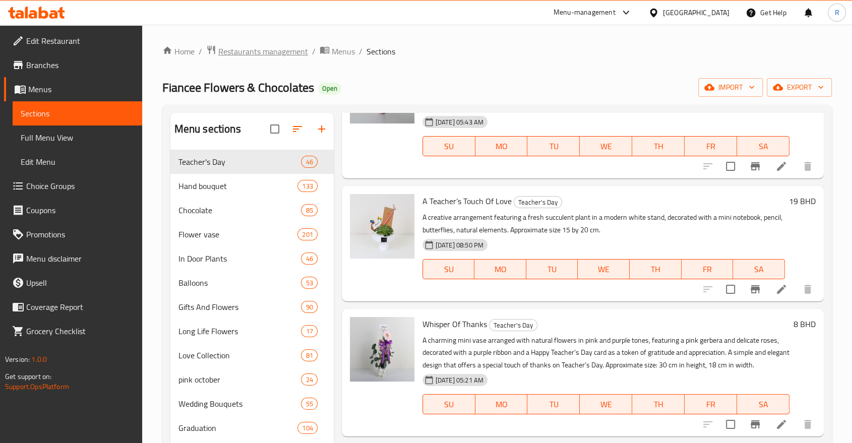
click at [282, 48] on span "Restaurants management" at bounding box center [263, 51] width 90 height 12
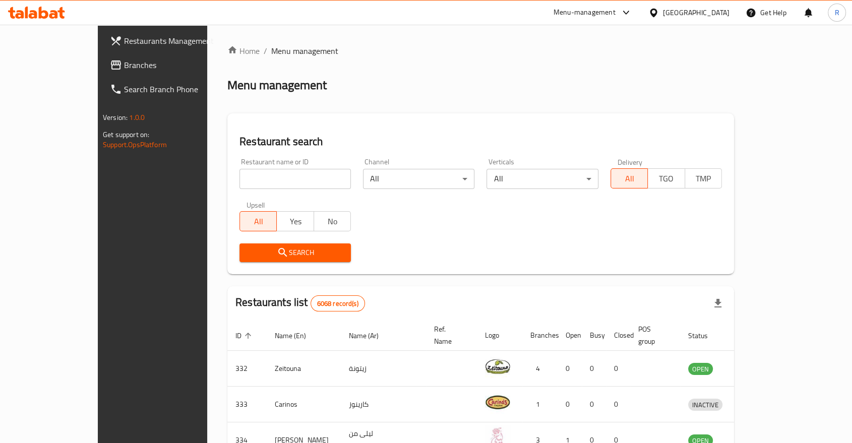
click at [282, 173] on input "search" at bounding box center [294, 179] width 111 height 20
type input "wedding"
click button "Search" at bounding box center [294, 252] width 111 height 19
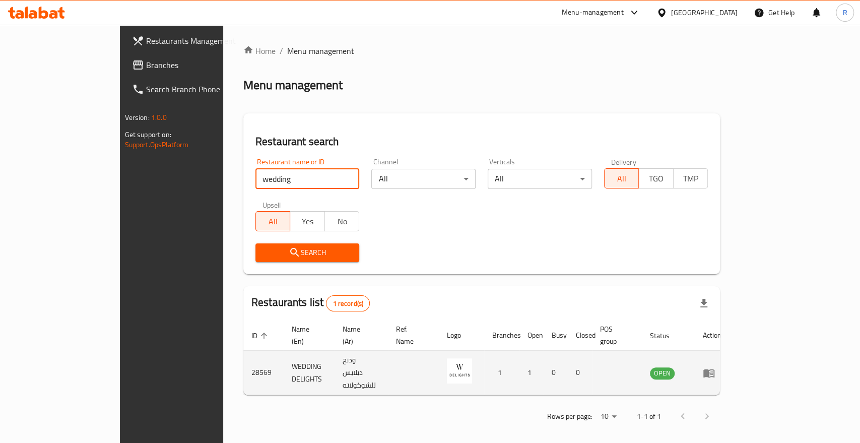
click at [715, 369] on icon "enhanced table" at bounding box center [708, 373] width 11 height 9
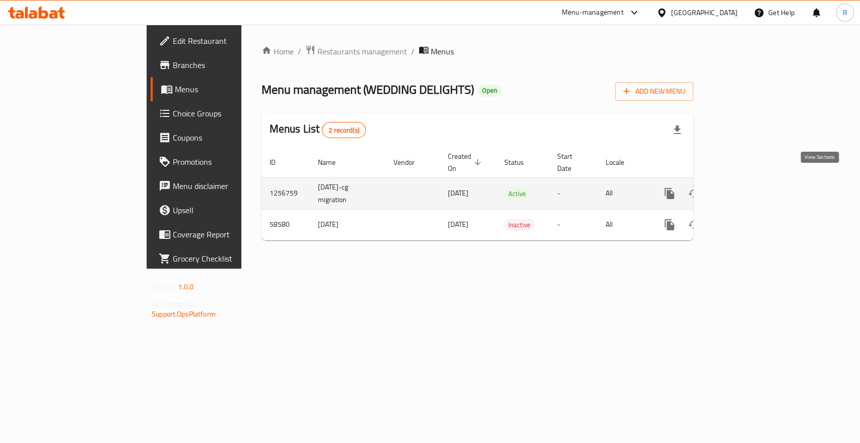
click at [754, 183] on link "enhanced table" at bounding box center [742, 193] width 24 height 24
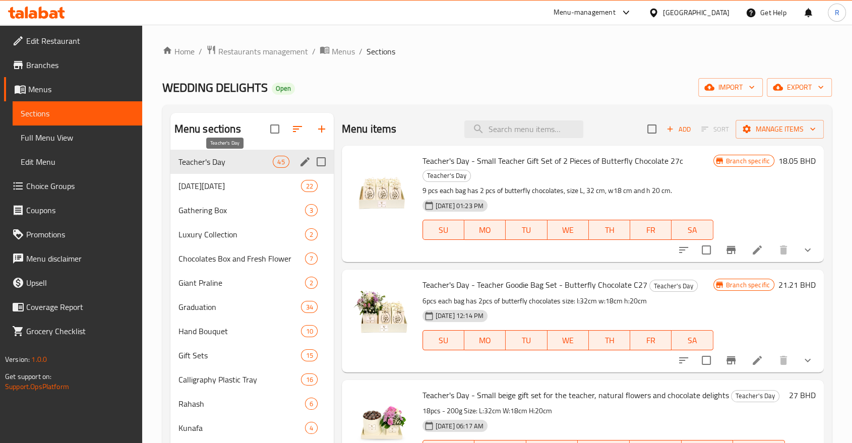
click at [246, 161] on span "Teacher's Day" at bounding box center [225, 162] width 95 height 12
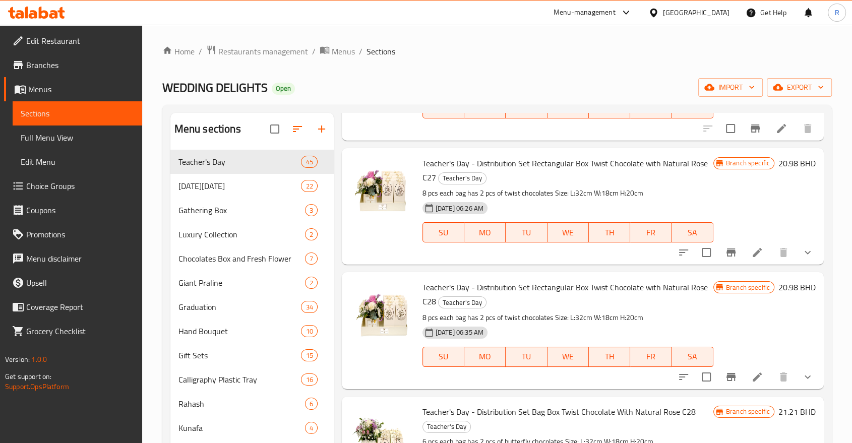
scroll to position [951, 0]
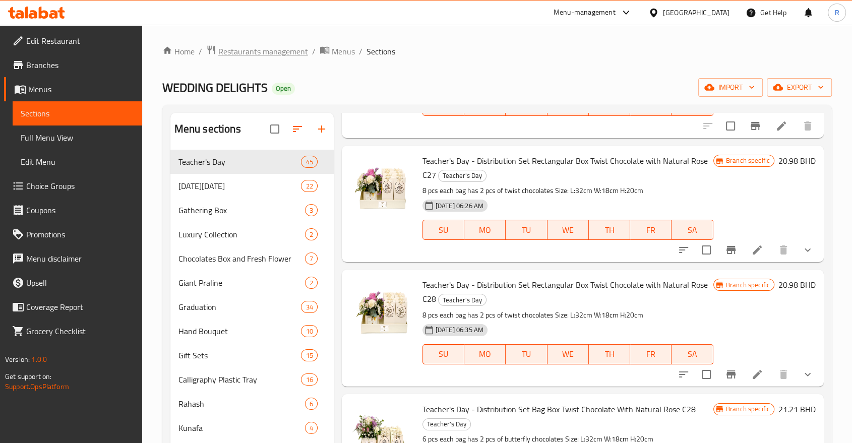
click at [283, 51] on span "Restaurants management" at bounding box center [263, 51] width 90 height 12
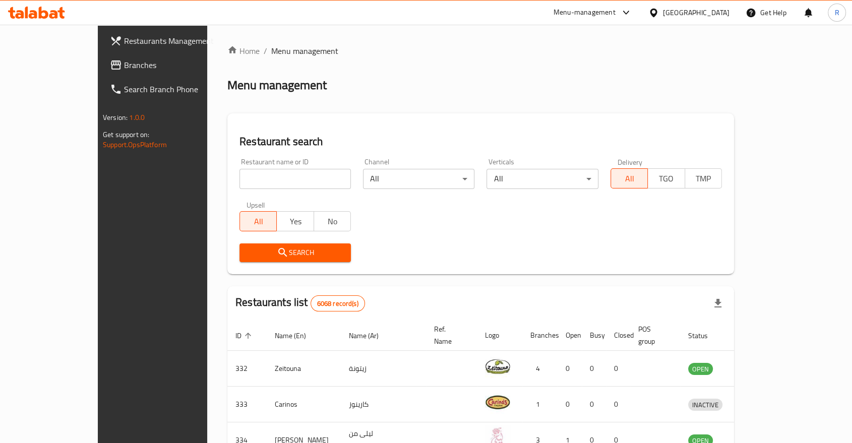
click at [270, 173] on input "search" at bounding box center [294, 179] width 111 height 20
type input "fia"
click button "Search" at bounding box center [294, 252] width 111 height 19
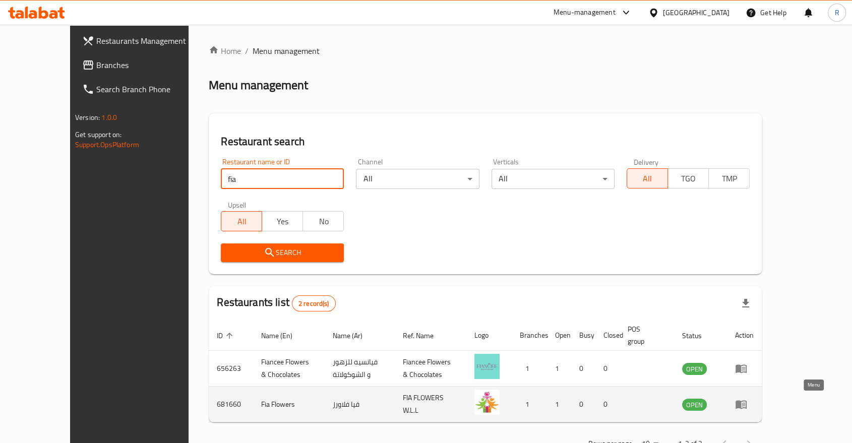
click at [747, 399] on icon "enhanced table" at bounding box center [741, 404] width 12 height 12
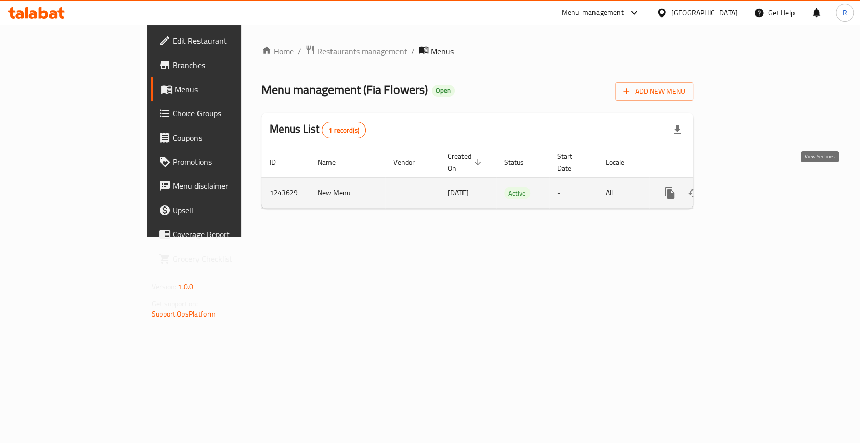
click at [747, 188] on icon "enhanced table" at bounding box center [742, 192] width 9 height 9
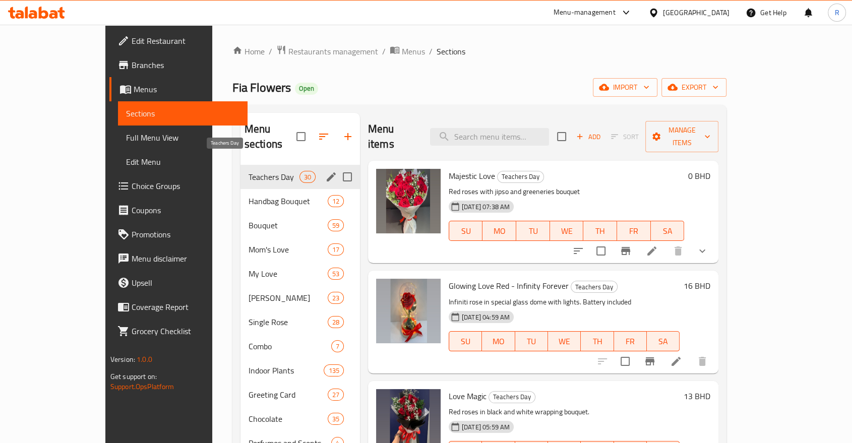
click at [248, 171] on span "Teachers Day" at bounding box center [273, 177] width 51 height 12
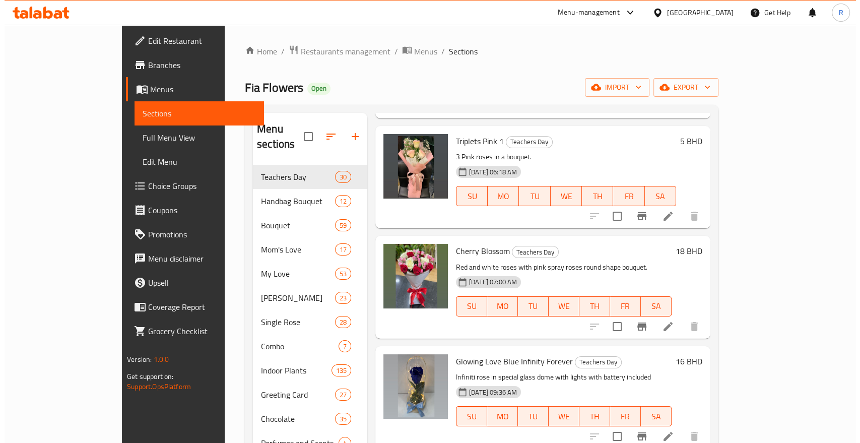
scroll to position [560, 0]
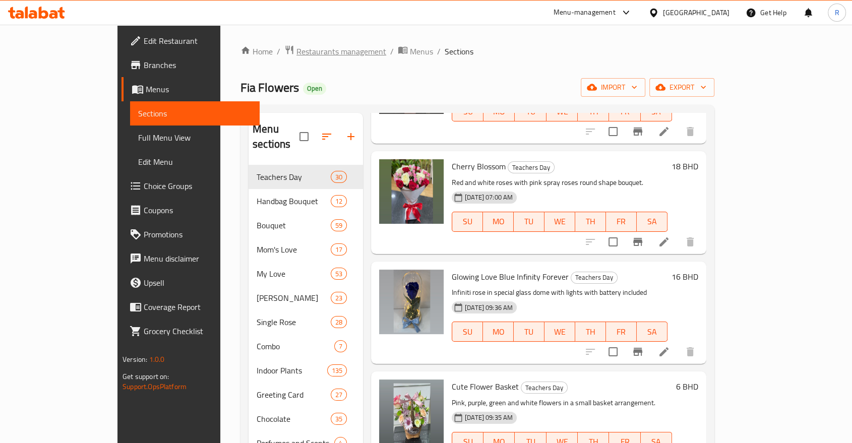
click at [296, 49] on span "Restaurants management" at bounding box center [341, 51] width 90 height 12
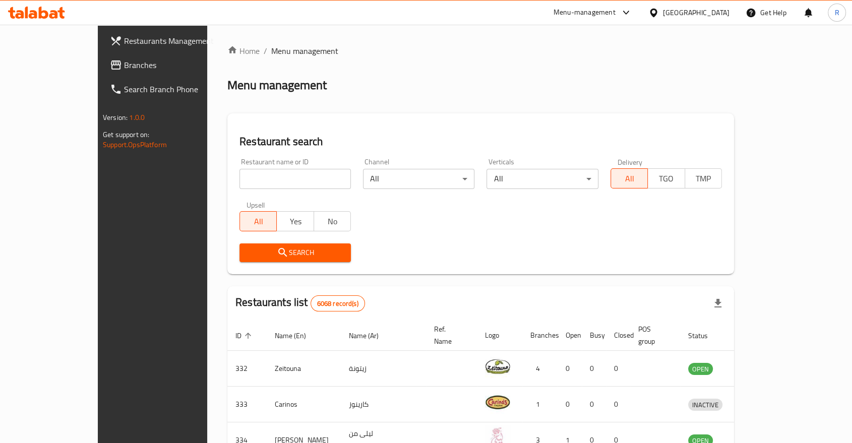
click at [282, 175] on input "search" at bounding box center [294, 179] width 111 height 20
type input "pink lily"
click button "Search" at bounding box center [294, 252] width 111 height 19
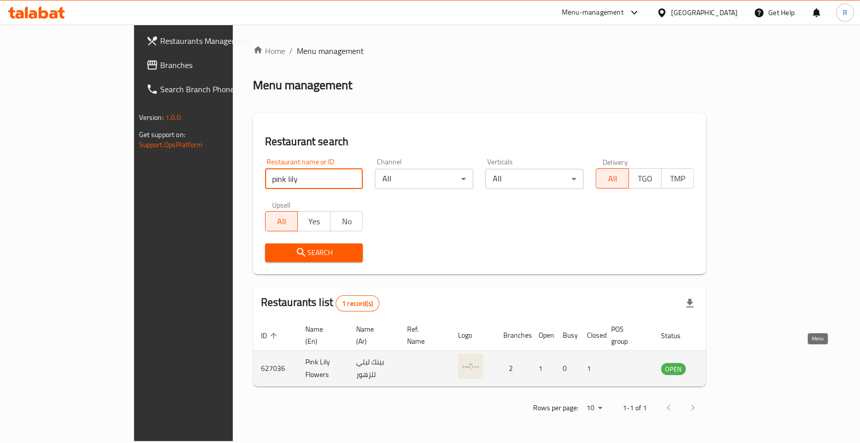
click at [726, 362] on icon "enhanced table" at bounding box center [720, 368] width 12 height 12
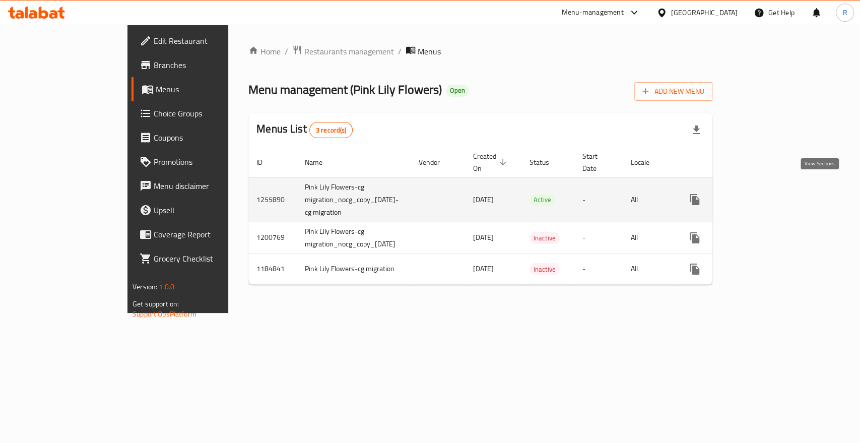
click at [772, 195] on icon "enhanced table" at bounding box center [767, 199] width 9 height 9
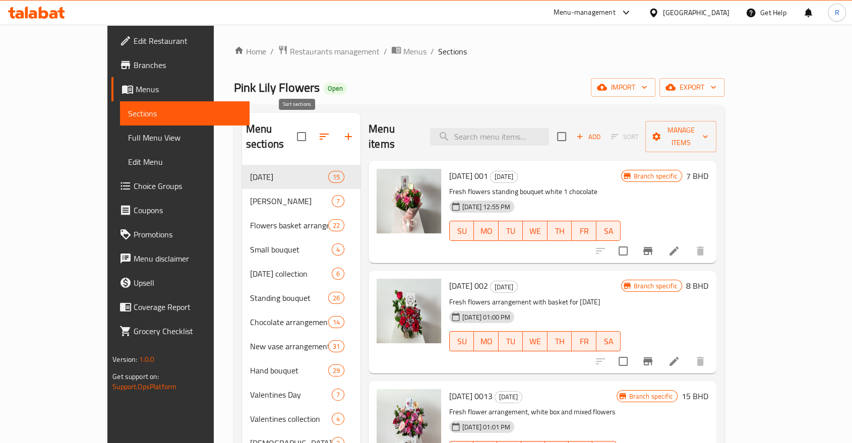
click at [318, 131] on icon "button" at bounding box center [324, 137] width 12 height 12
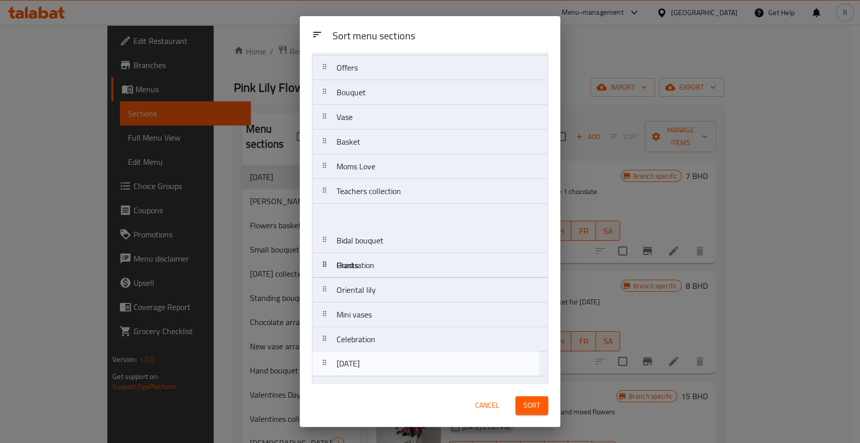
drag, startPoint x: 361, startPoint y: 93, endPoint x: 361, endPoint y: 373, distance: 280.2
click at [361, 373] on nav "[DATE] [PERSON_NAME] Flowers basket arrangement Small bouquet [DATE] collection…" at bounding box center [430, 92] width 236 height 618
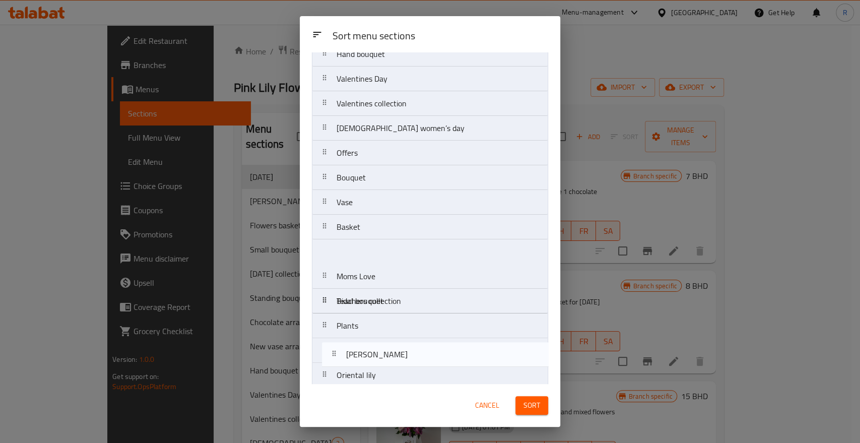
drag, startPoint x: 386, startPoint y: 93, endPoint x: 390, endPoint y: 336, distance: 242.9
click at [397, 361] on nav "[PERSON_NAME] Flowers basket arrangement Small bouquet [DATE] collection Standi…" at bounding box center [430, 202] width 236 height 618
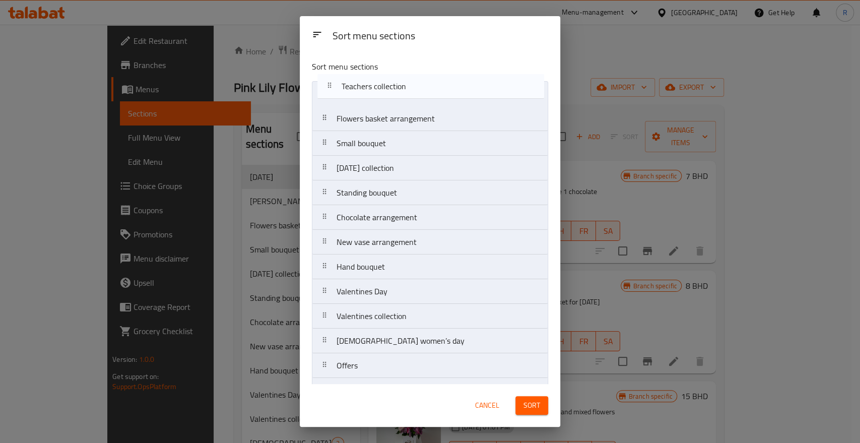
drag, startPoint x: 405, startPoint y: 187, endPoint x: 409, endPoint y: 97, distance: 90.3
click at [409, 97] on nav "Flowers basket arrangement Small bouquet [DATE] collection Standing bouquet Cho…" at bounding box center [430, 390] width 236 height 618
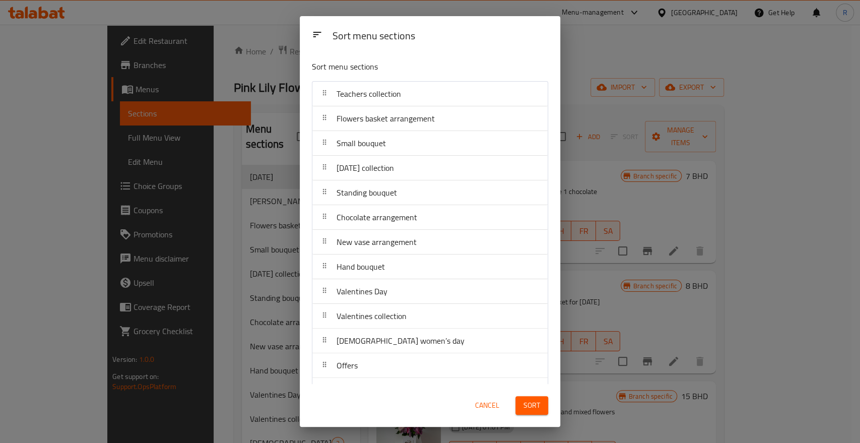
click at [534, 406] on span "Sort" at bounding box center [532, 405] width 17 height 13
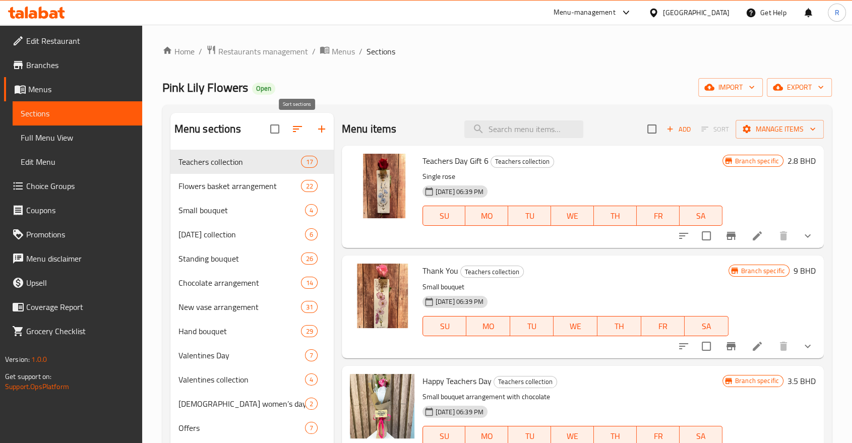
click at [299, 134] on icon "button" at bounding box center [297, 129] width 12 height 12
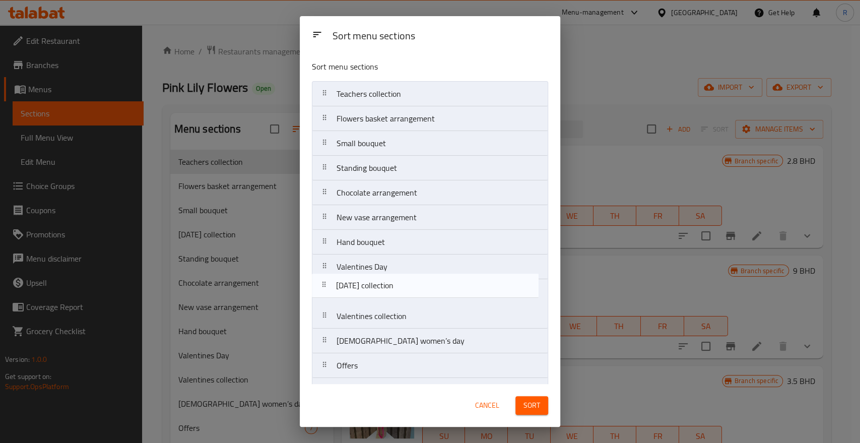
drag, startPoint x: 372, startPoint y: 172, endPoint x: 371, endPoint y: 298, distance: 125.5
click at [371, 297] on nav "Teachers collection Flowers basket arrangement Small bouquet [DATE] collection …" at bounding box center [430, 390] width 236 height 618
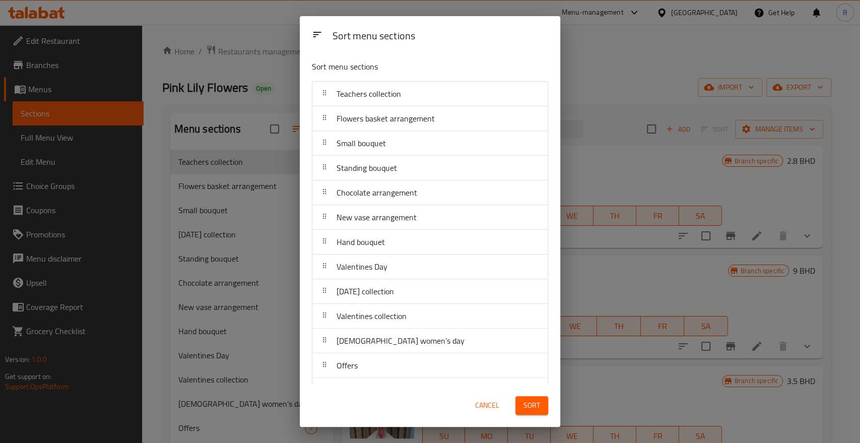
click at [521, 400] on button "Sort" at bounding box center [532, 405] width 33 height 19
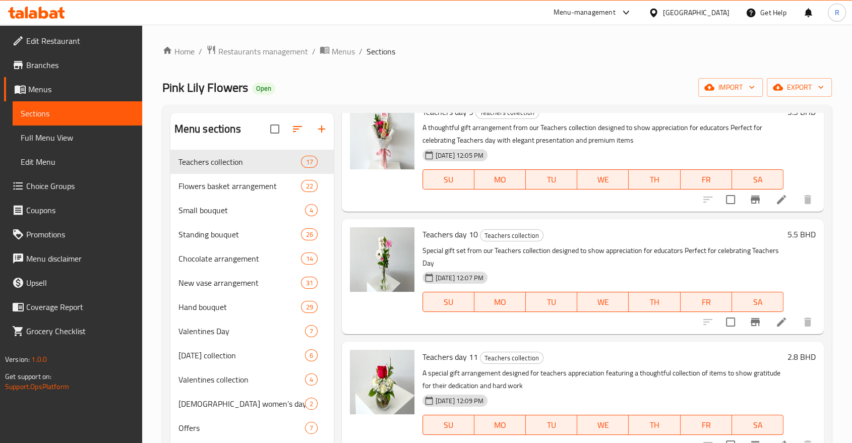
scroll to position [1176, 0]
click at [266, 53] on span "Restaurants management" at bounding box center [263, 51] width 90 height 12
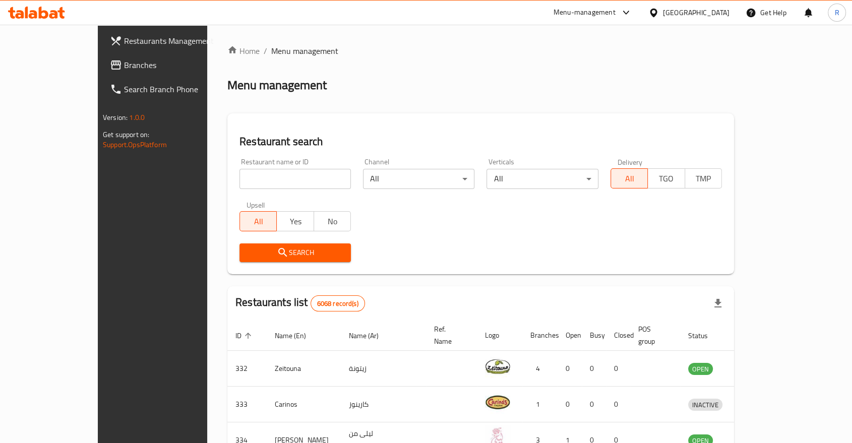
click at [246, 180] on input "search" at bounding box center [294, 179] width 111 height 20
type input "peme"
click at [282, 256] on span "Search" at bounding box center [294, 252] width 95 height 13
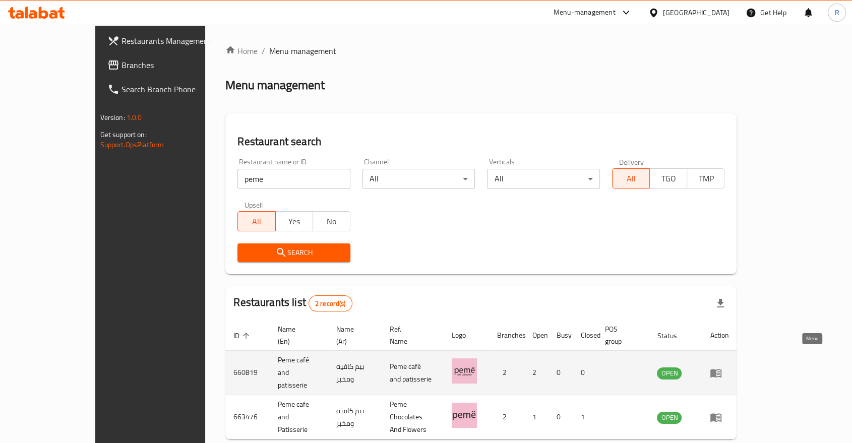
click at [721, 369] on icon "enhanced table" at bounding box center [715, 373] width 11 height 9
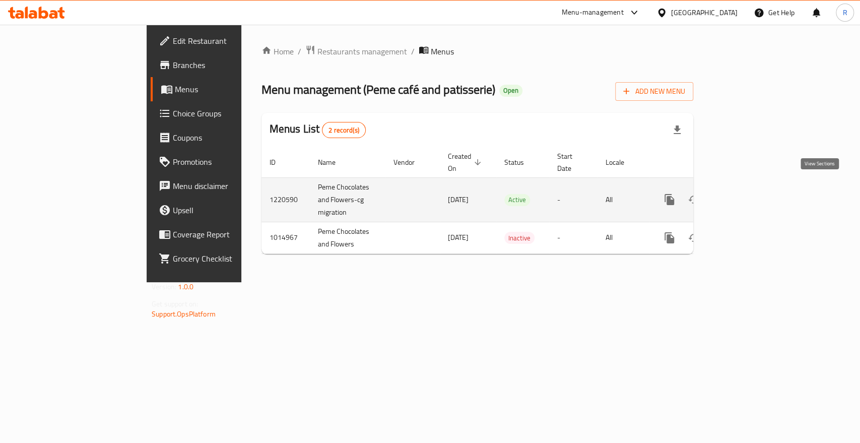
click at [748, 194] on icon "enhanced table" at bounding box center [742, 200] width 12 height 12
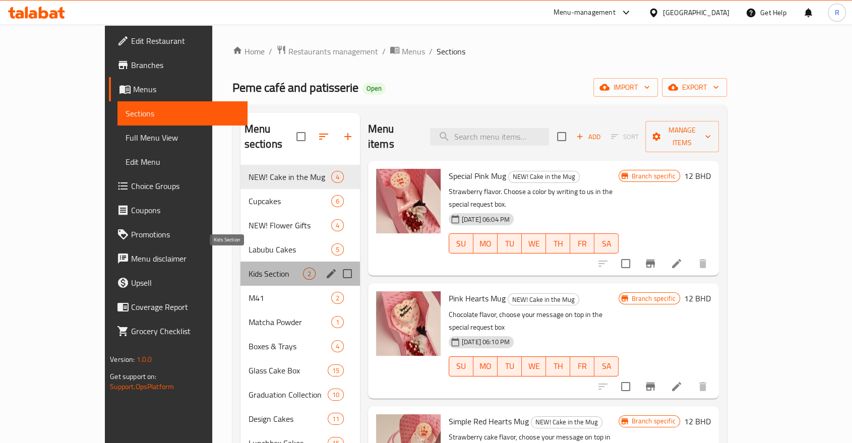
click at [248, 268] on span "Kids Section" at bounding box center [275, 274] width 54 height 12
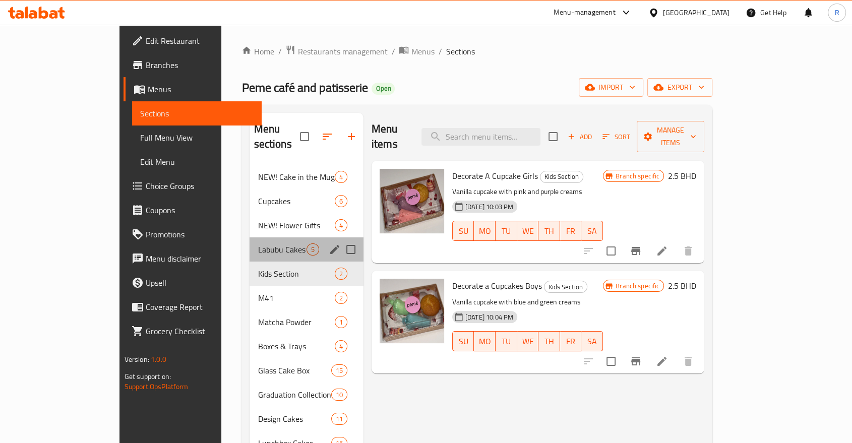
click at [249, 237] on div "Labubu Cakes 5" at bounding box center [305, 249] width 113 height 24
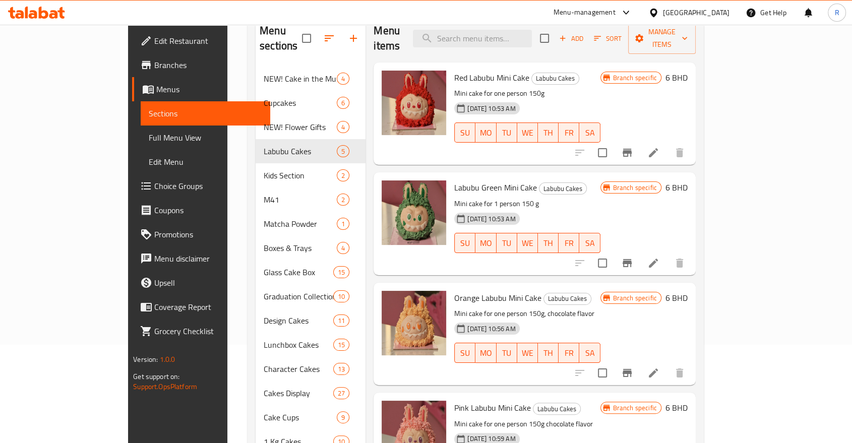
scroll to position [112, 0]
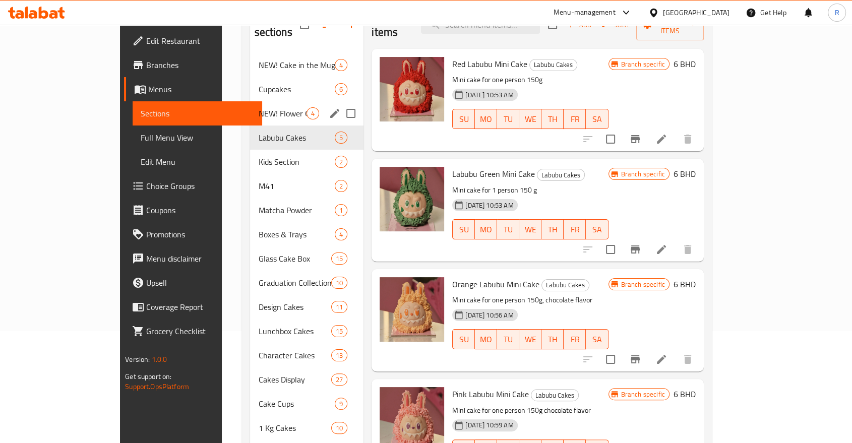
click at [250, 101] on div "NEW! Flower Gifts 4" at bounding box center [306, 113] width 113 height 24
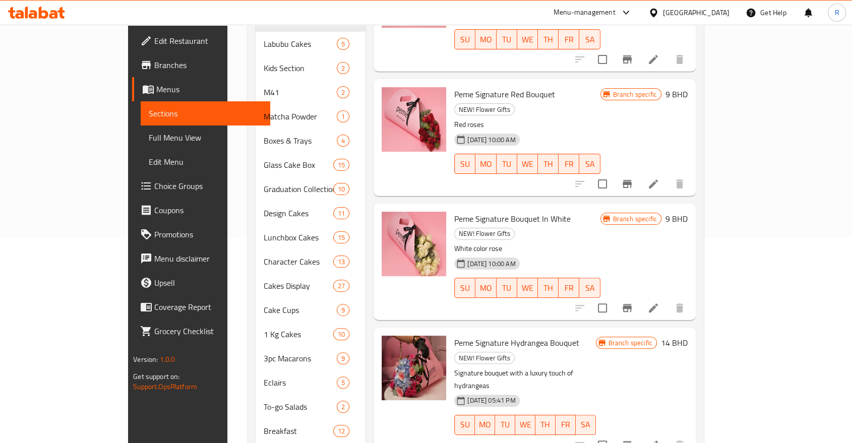
scroll to position [224, 0]
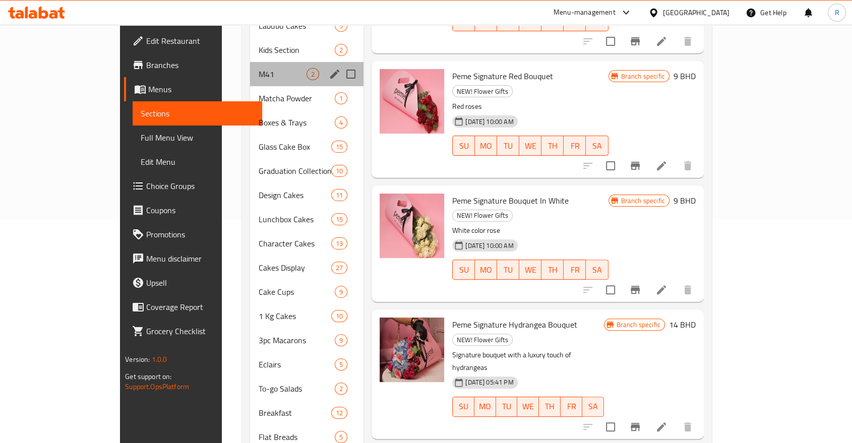
click at [250, 65] on div "M41 2" at bounding box center [306, 74] width 113 height 24
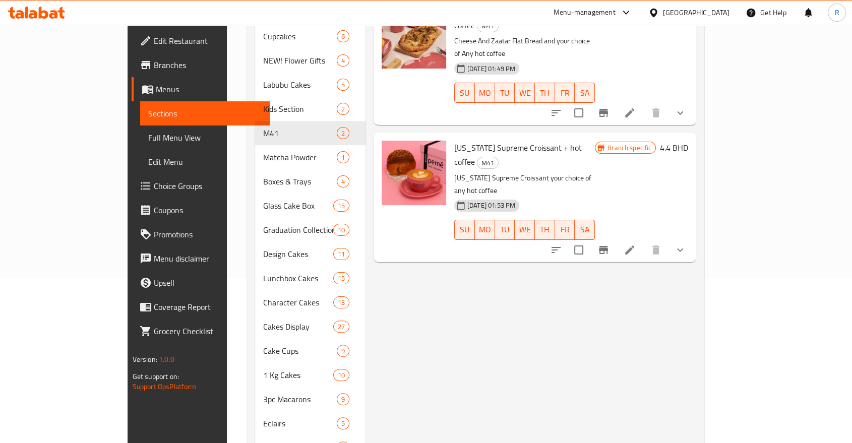
scroll to position [112, 0]
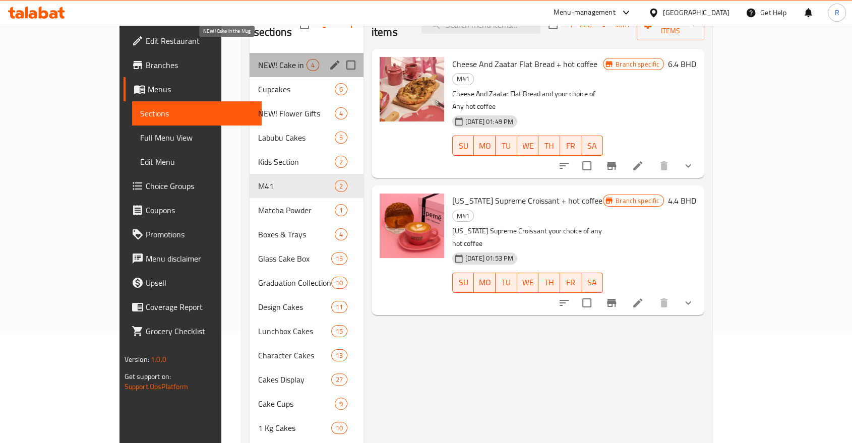
click at [258, 59] on span "NEW! Cake in the Mug" at bounding box center [282, 65] width 48 height 12
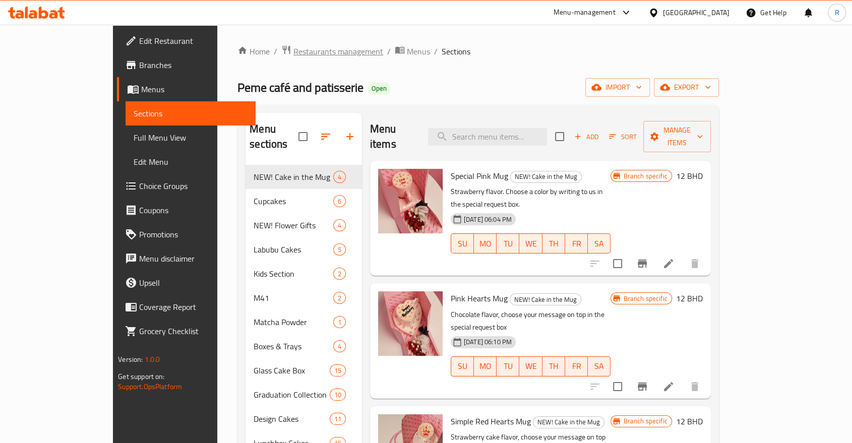
click at [293, 50] on span "Restaurants management" at bounding box center [338, 51] width 90 height 12
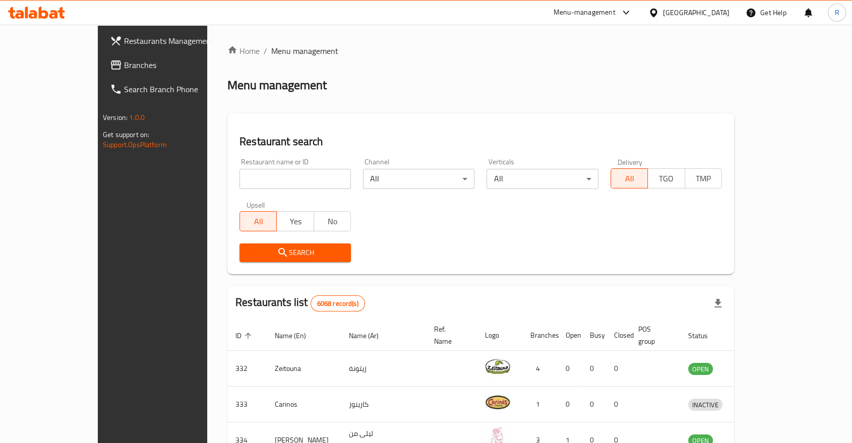
click at [260, 175] on input "search" at bounding box center [294, 179] width 111 height 20
type input "leave"
click button "Search" at bounding box center [294, 252] width 111 height 19
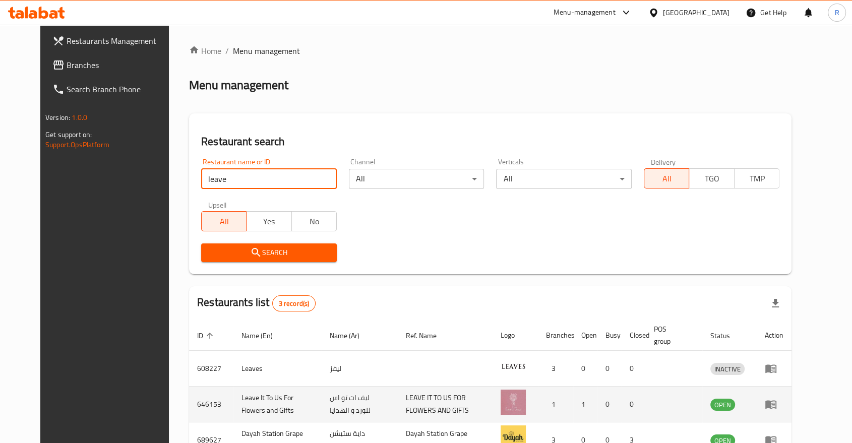
click at [776, 408] on icon "enhanced table" at bounding box center [770, 405] width 11 height 9
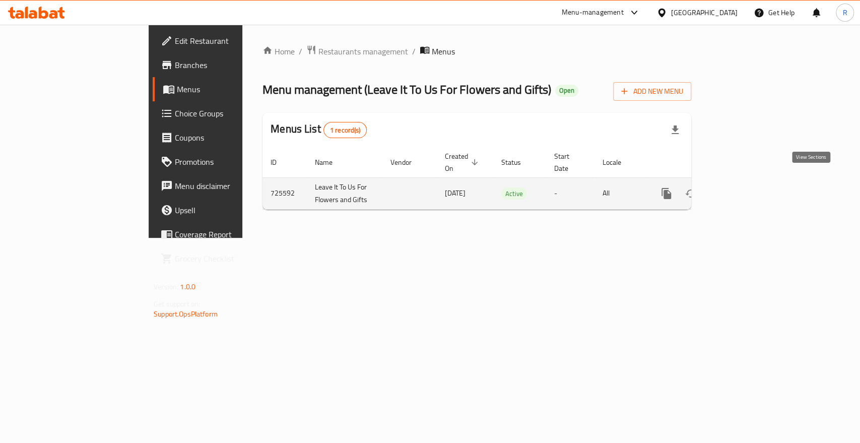
click at [745, 187] on icon "enhanced table" at bounding box center [739, 193] width 12 height 12
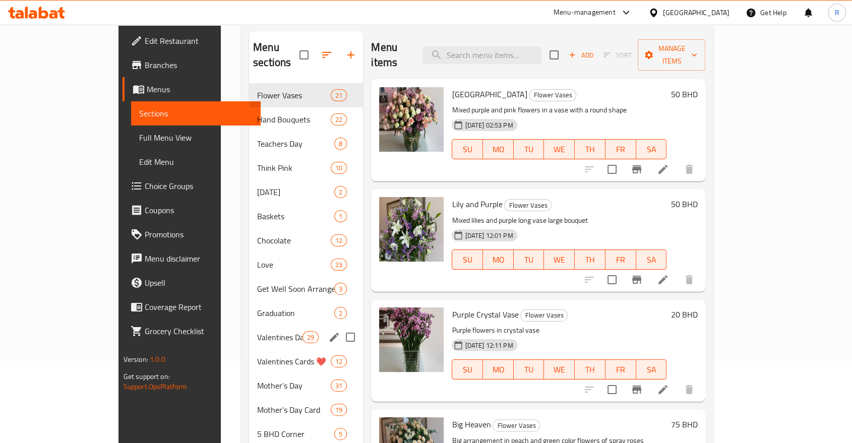
scroll to position [54, 0]
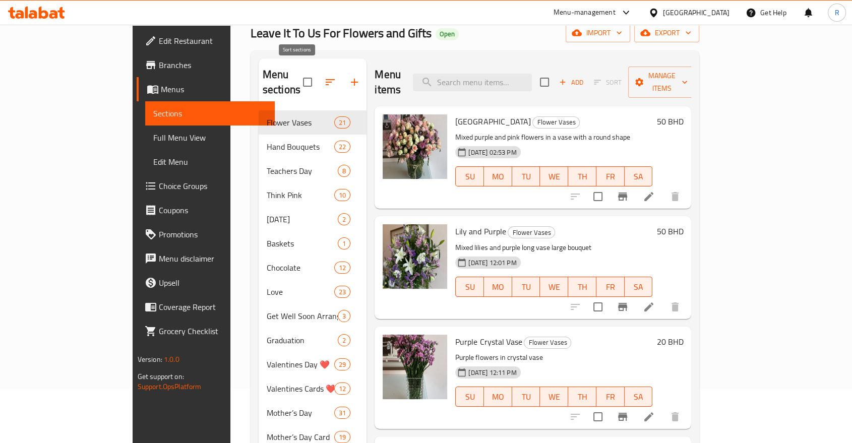
click at [324, 76] on icon "button" at bounding box center [330, 82] width 12 height 12
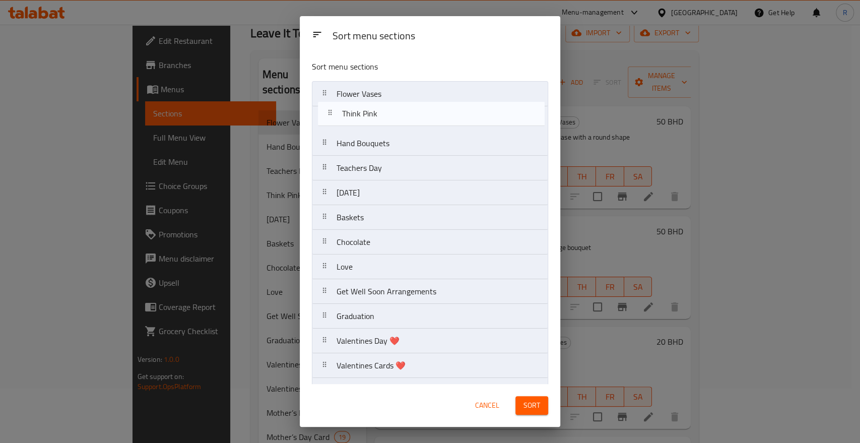
drag, startPoint x: 392, startPoint y: 169, endPoint x: 396, endPoint y: 118, distance: 51.1
click at [396, 118] on nav "Flower Vases Hand Bouquets Teachers Day Think Pink [DATE] Baskets Chocolate Lov…" at bounding box center [430, 328] width 236 height 495
drag, startPoint x: 376, startPoint y: 169, endPoint x: 379, endPoint y: 98, distance: 71.6
click at [379, 98] on nav "Flower Vases Think Pink Hand Bouquets Teachers Day [DATE] Baskets Chocolate Lov…" at bounding box center [430, 328] width 236 height 495
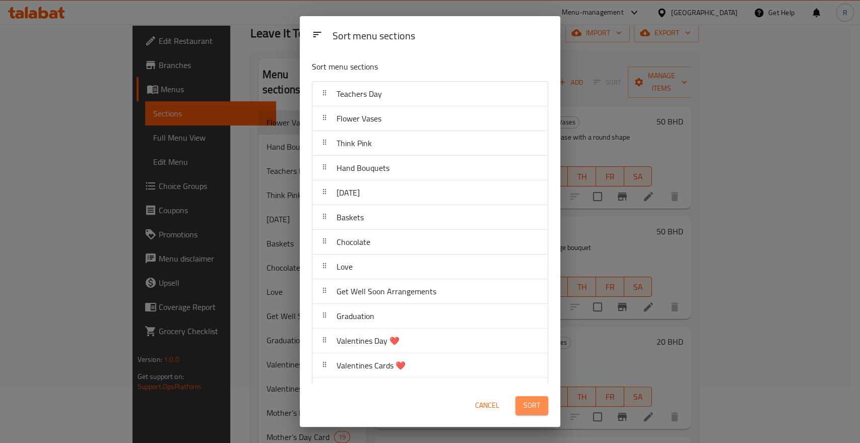
click at [535, 410] on span "Sort" at bounding box center [532, 405] width 17 height 13
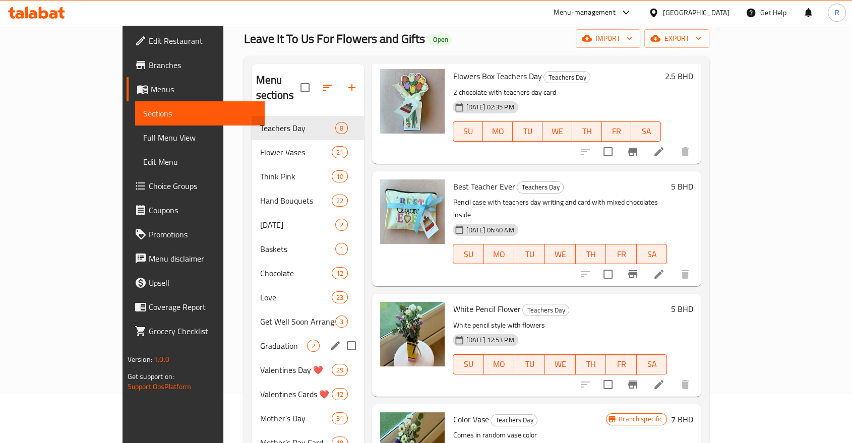
scroll to position [0, 0]
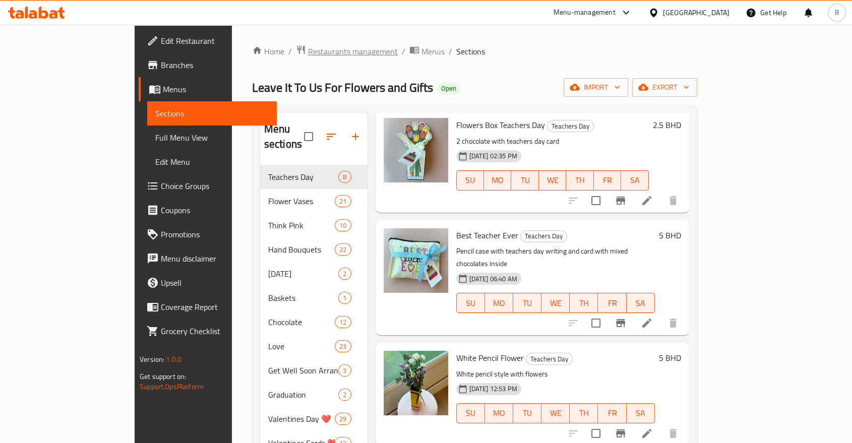
click at [308, 52] on span "Restaurants management" at bounding box center [353, 51] width 90 height 12
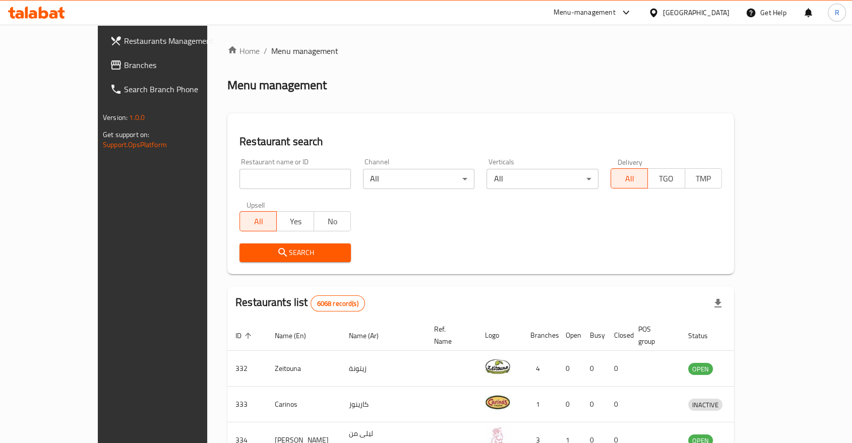
click at [245, 177] on input "search" at bounding box center [294, 179] width 111 height 20
type input "warda"
click button "Search" at bounding box center [294, 252] width 111 height 19
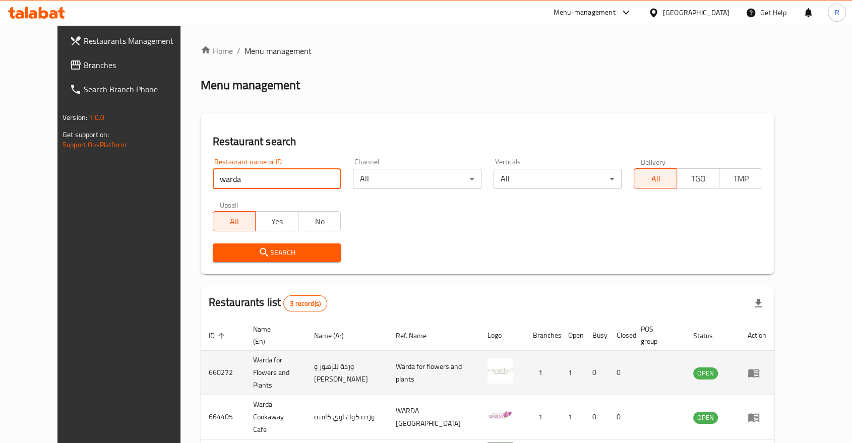
click at [759, 369] on icon "enhanced table" at bounding box center [753, 373] width 11 height 9
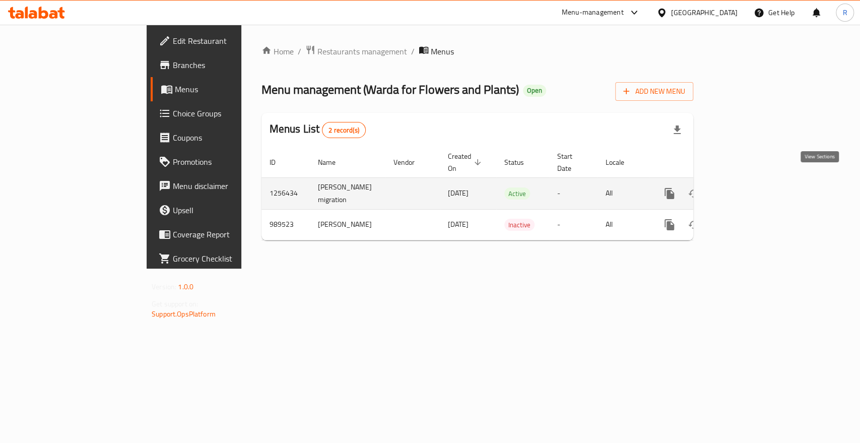
click at [748, 187] on icon "enhanced table" at bounding box center [742, 193] width 12 height 12
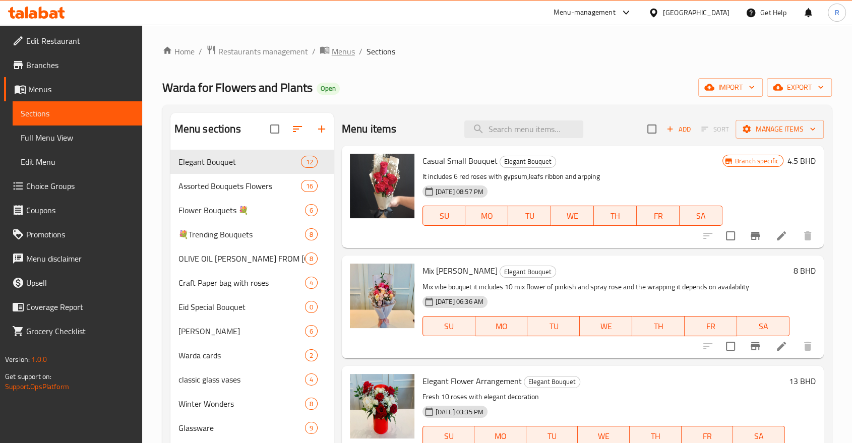
click at [339, 50] on span "Menus" at bounding box center [343, 51] width 23 height 12
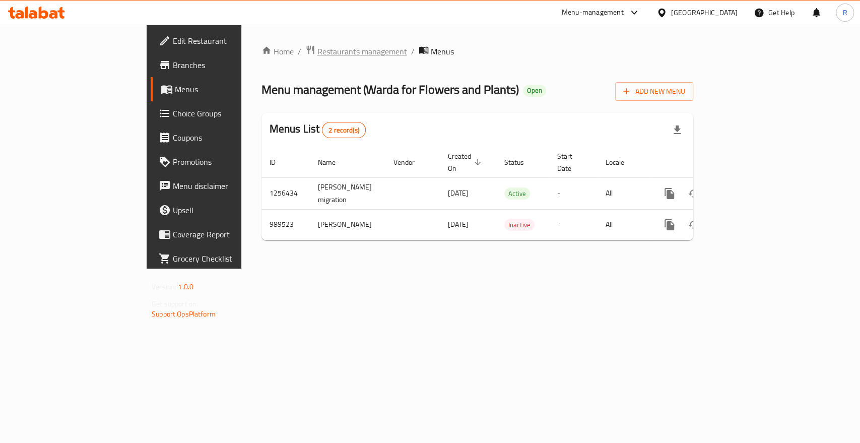
click at [317, 51] on span "Restaurants management" at bounding box center [362, 51] width 90 height 12
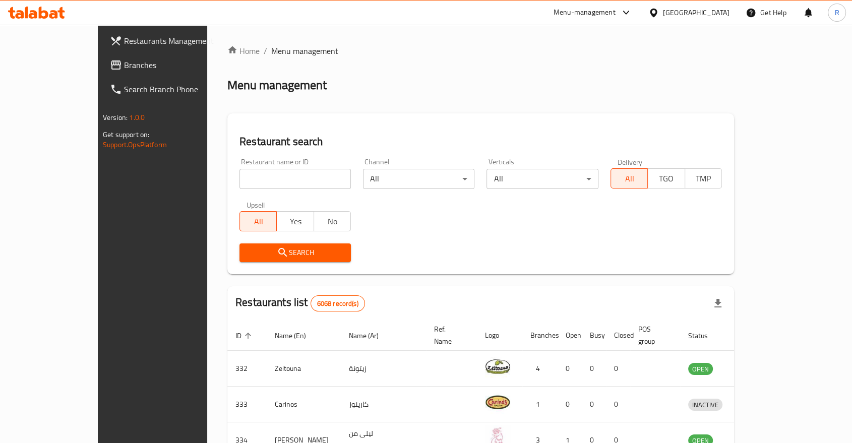
click at [282, 177] on input "search" at bounding box center [294, 179] width 111 height 20
type input "lujain"
click button "Search" at bounding box center [294, 252] width 111 height 19
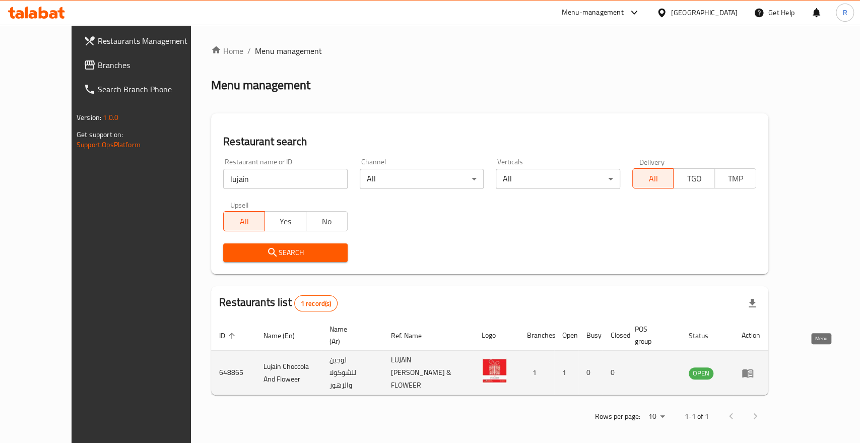
click at [753, 369] on icon "enhanced table" at bounding box center [747, 373] width 11 height 9
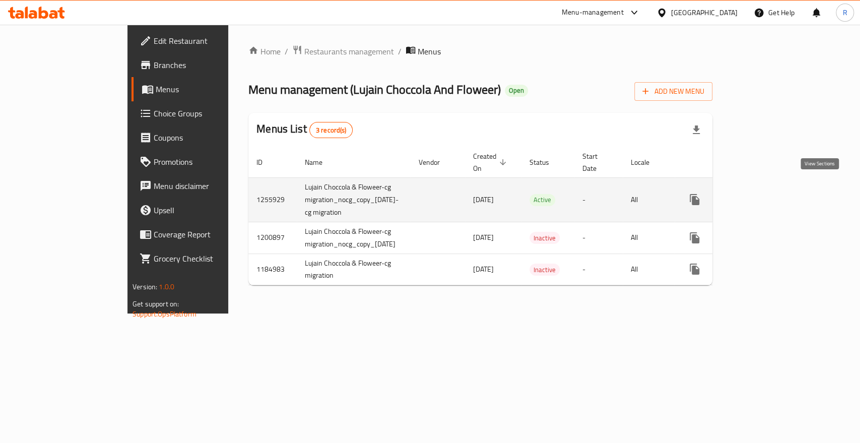
click at [772, 195] on icon "enhanced table" at bounding box center [767, 199] width 9 height 9
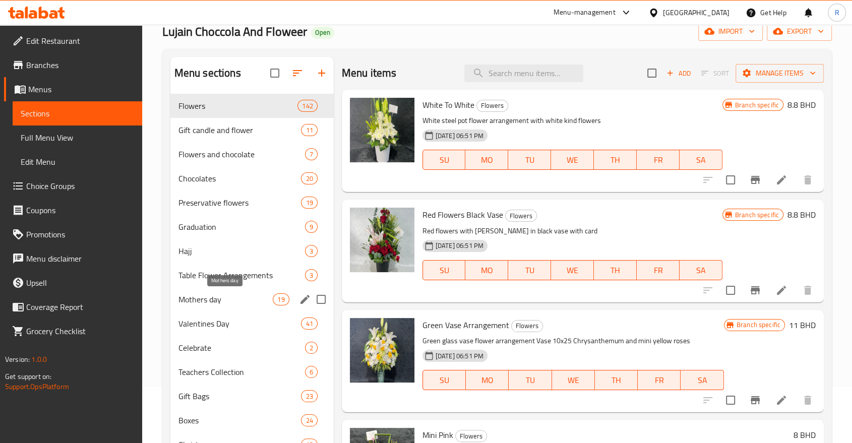
scroll to position [112, 0]
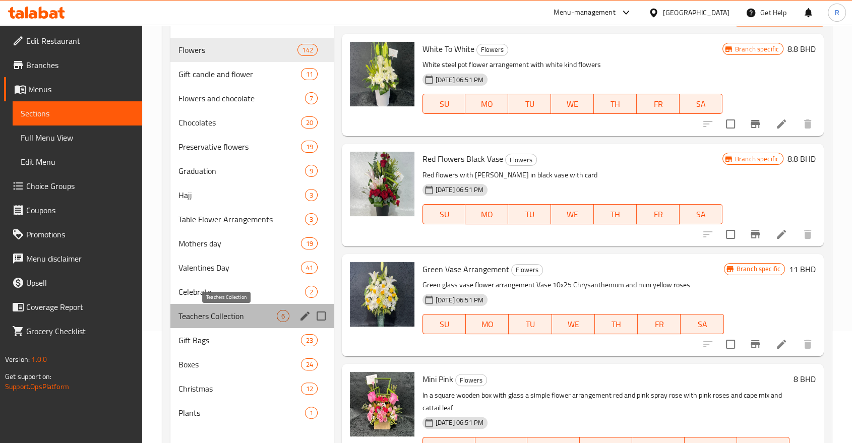
click at [250, 315] on span "Teachers Collection" at bounding box center [227, 316] width 98 height 12
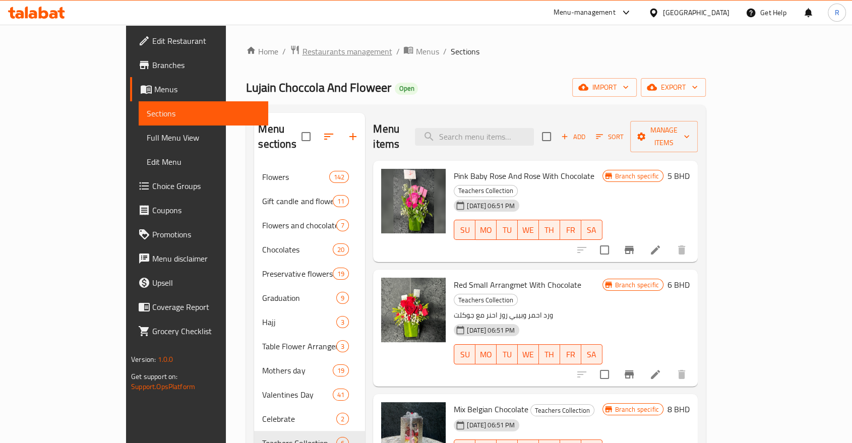
click at [302, 51] on span "Restaurants management" at bounding box center [347, 51] width 90 height 12
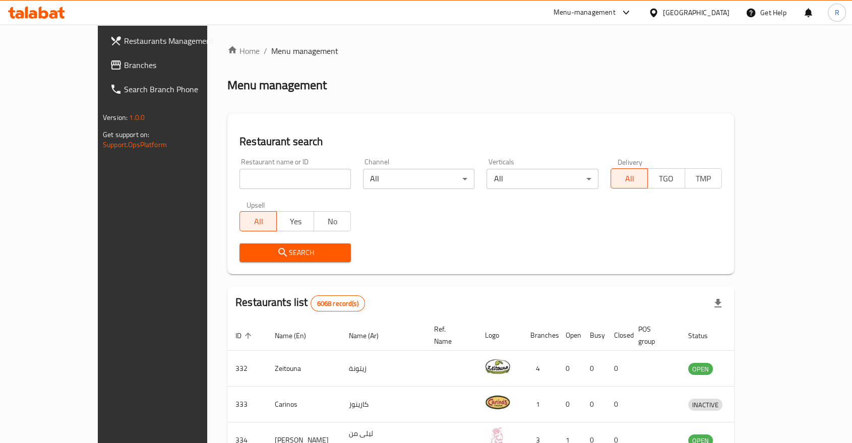
click at [294, 183] on input "search" at bounding box center [294, 179] width 111 height 20
click button "Search" at bounding box center [294, 252] width 111 height 19
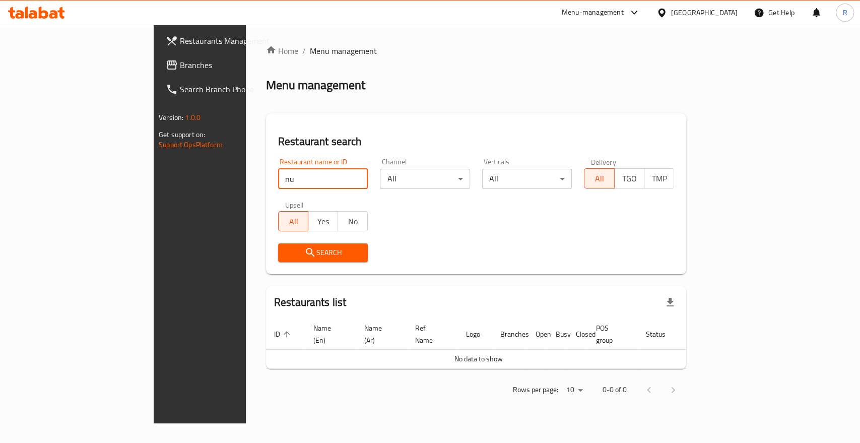
type input "n"
click button "Search" at bounding box center [323, 252] width 90 height 19
type input "n"
type input "bushy"
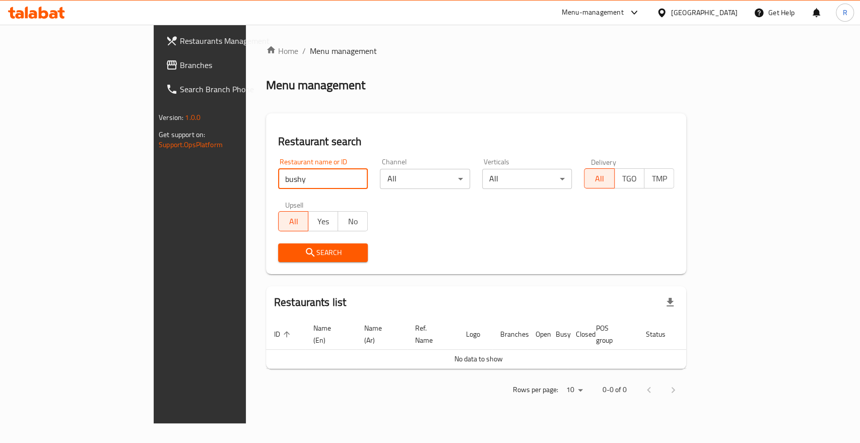
click button "Search" at bounding box center [323, 252] width 90 height 19
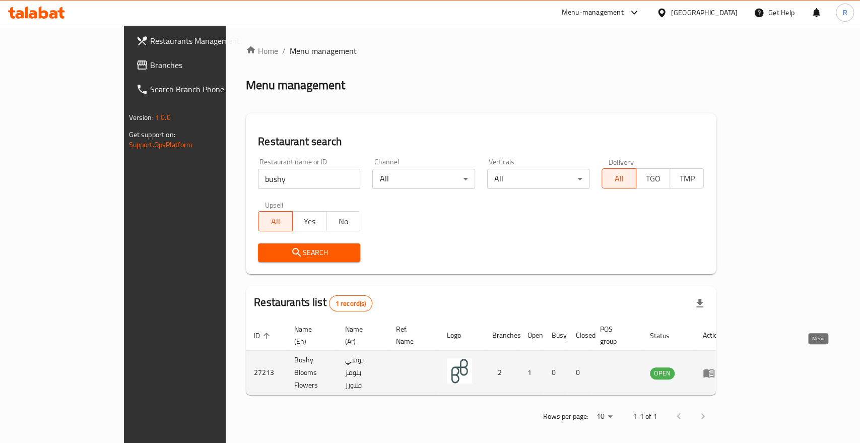
click at [715, 369] on icon "enhanced table" at bounding box center [708, 373] width 11 height 9
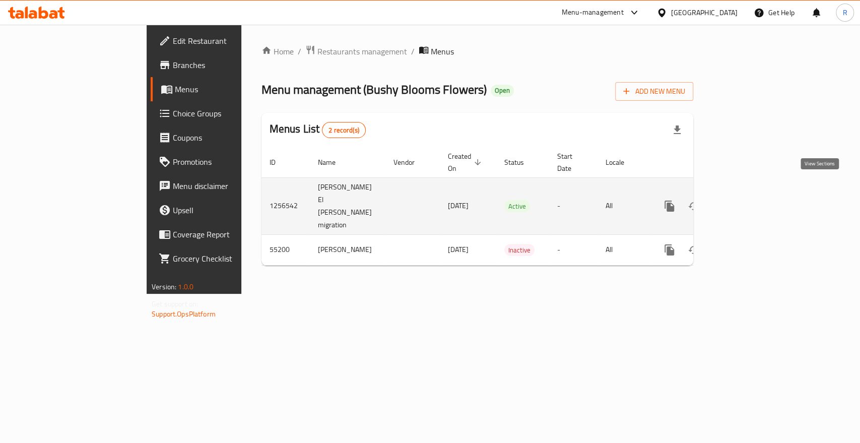
click at [748, 200] on icon "enhanced table" at bounding box center [742, 206] width 12 height 12
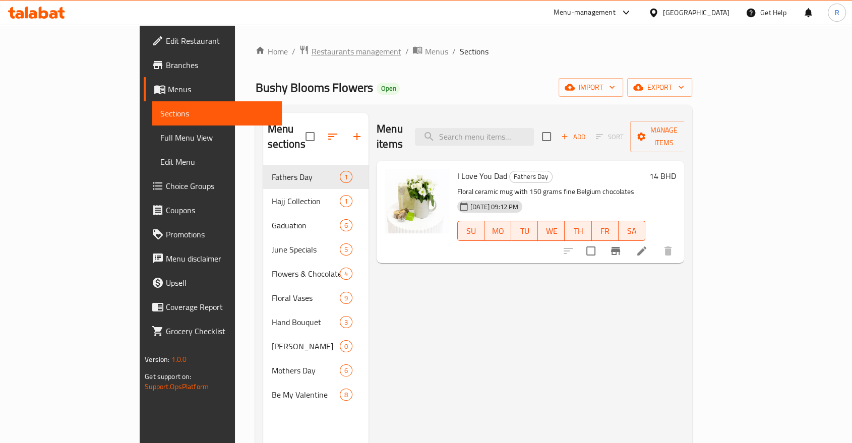
click at [311, 48] on span "Restaurants management" at bounding box center [356, 51] width 90 height 12
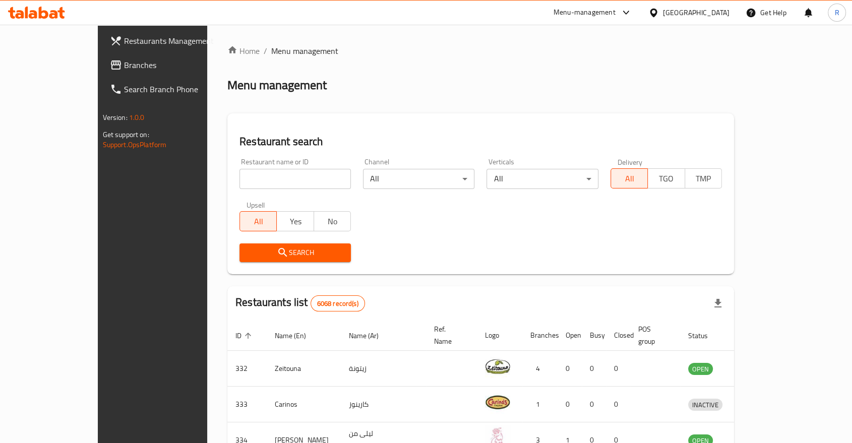
click at [276, 180] on div "Home / Menu management Menu management Restaurant search Restaurant name or ID …" at bounding box center [480, 384] width 506 height 678
click at [276, 180] on input "search" at bounding box center [294, 179] width 111 height 20
type input "exposur"
click button "Search" at bounding box center [294, 252] width 111 height 19
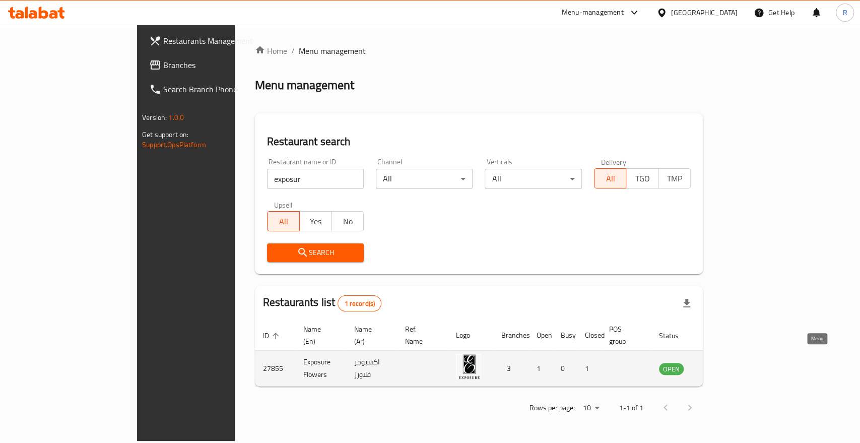
click at [724, 365] on icon "enhanced table" at bounding box center [718, 369] width 11 height 9
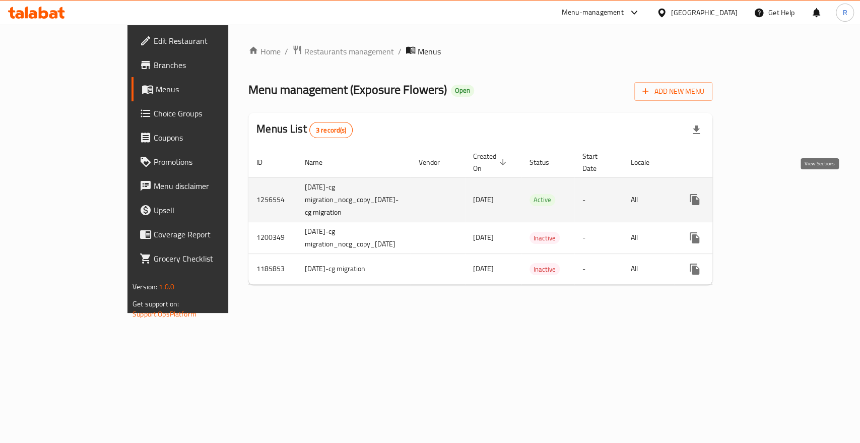
click at [774, 194] on icon "enhanced table" at bounding box center [767, 200] width 12 height 12
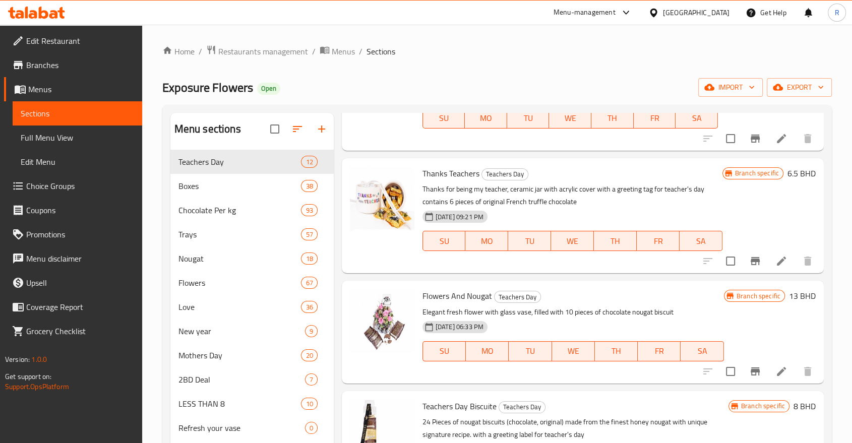
scroll to position [504, 0]
